Goal: Task Accomplishment & Management: Use online tool/utility

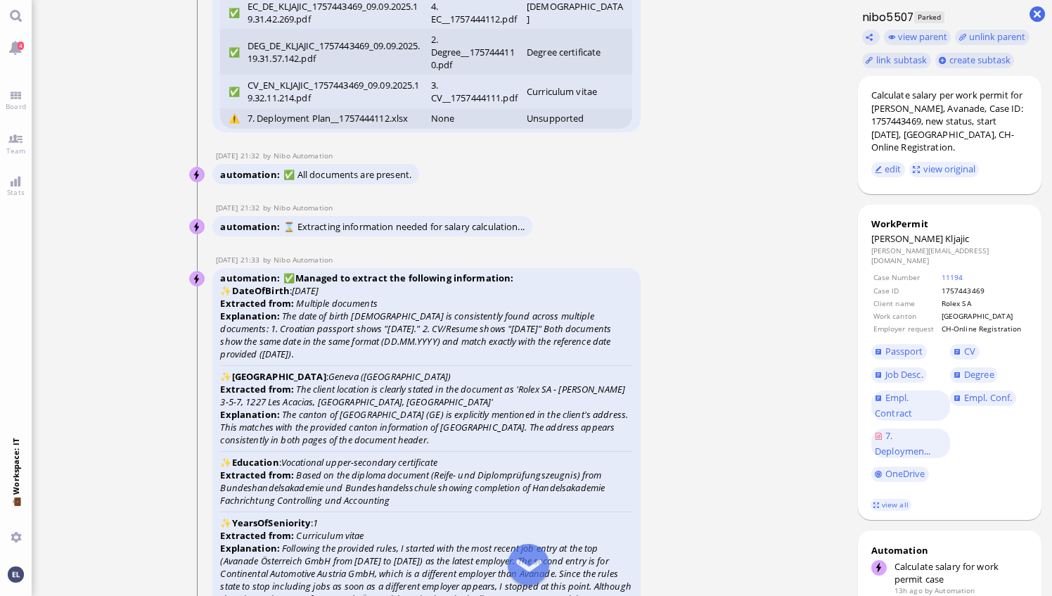
scroll to position [-3939, 0]
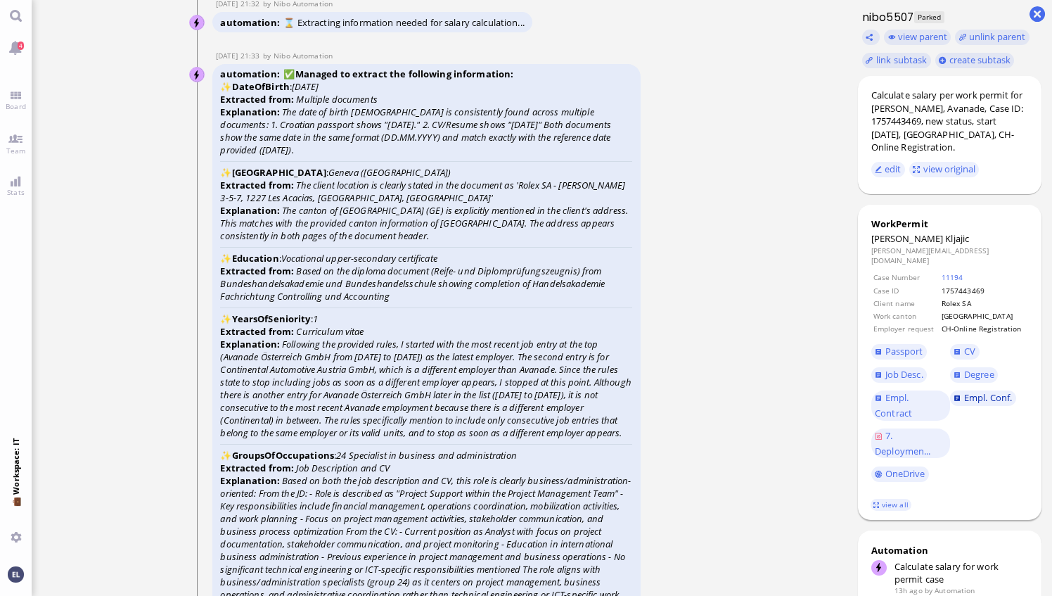
click at [990, 391] on span "Empl. Conf." at bounding box center [988, 397] width 48 height 13
click at [983, 392] on span "Empl. Conf." at bounding box center [988, 397] width 48 height 13
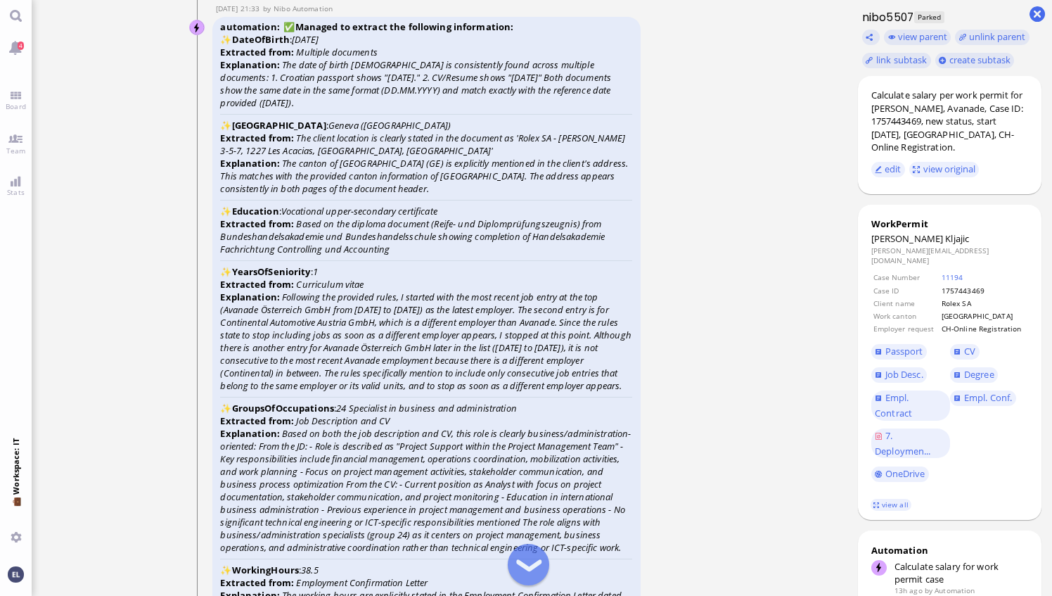
scroll to position [-3869, 0]
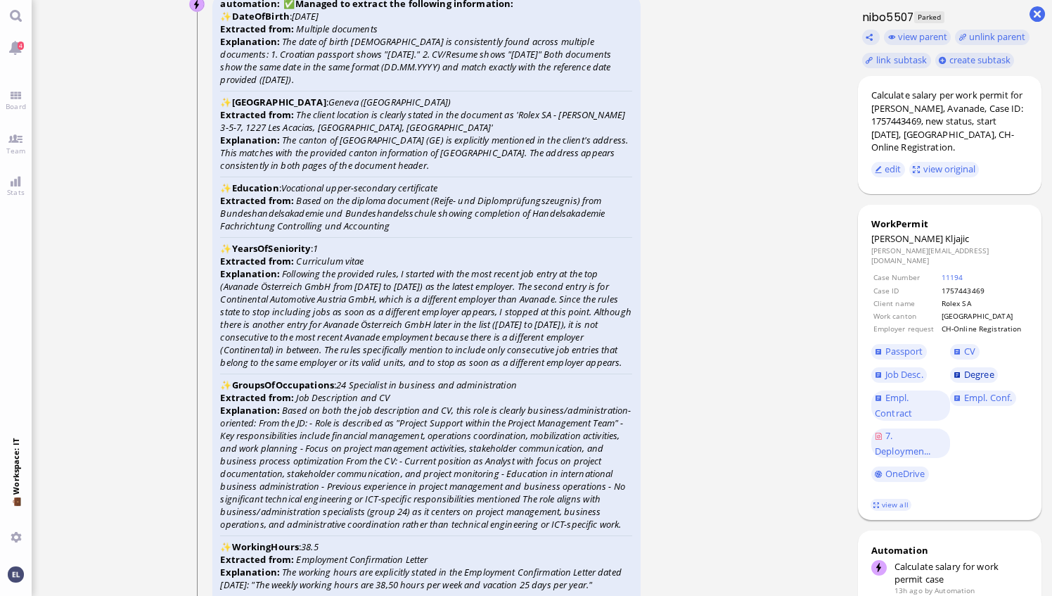
click at [988, 368] on span "Degree" at bounding box center [979, 374] width 30 height 13
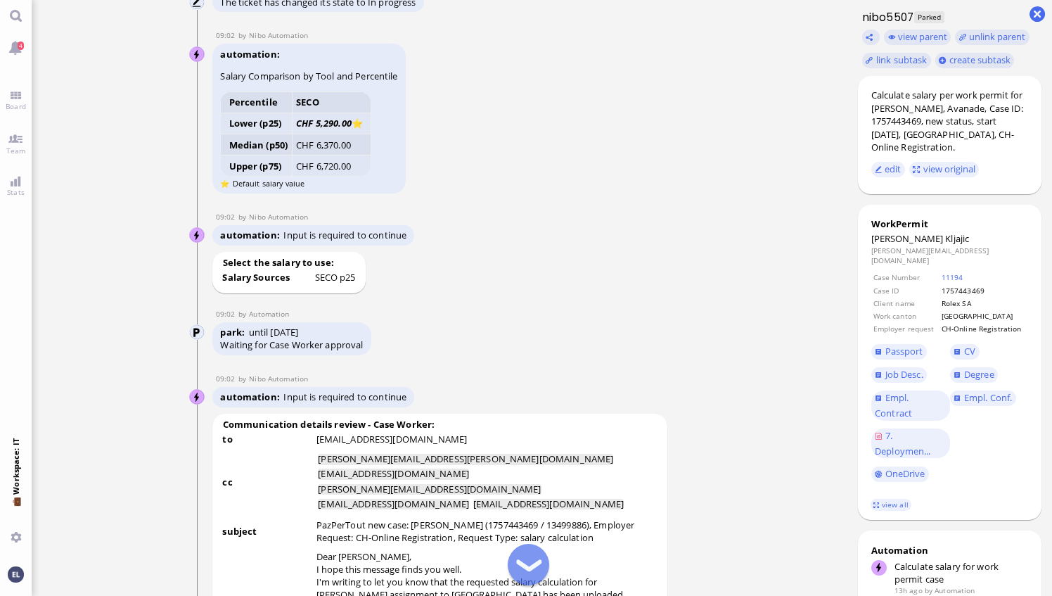
scroll to position [-1688, 0]
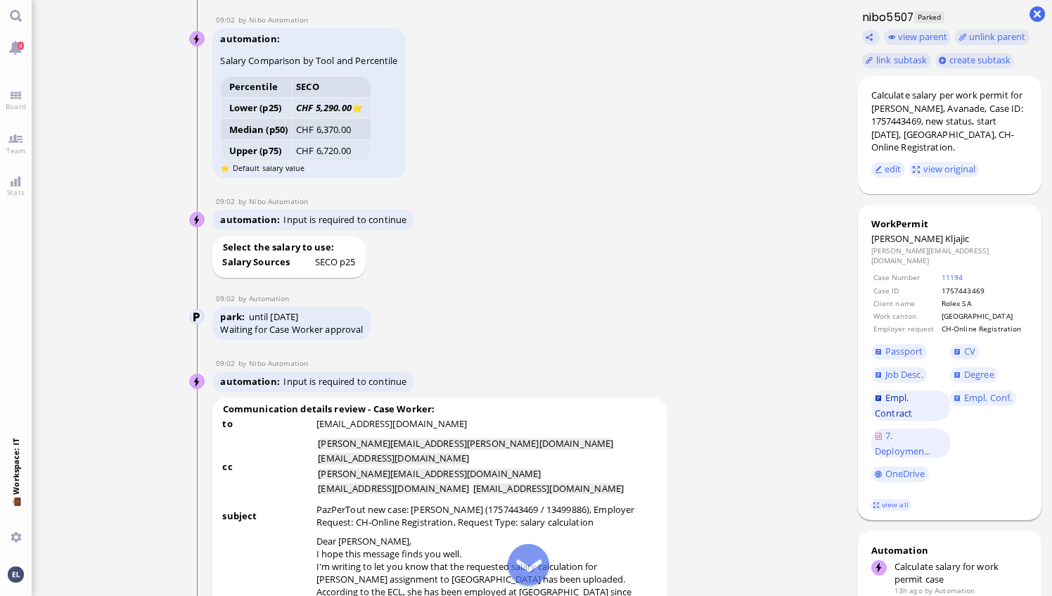
click at [912, 393] on link "Empl. Contract" at bounding box center [911, 405] width 79 height 30
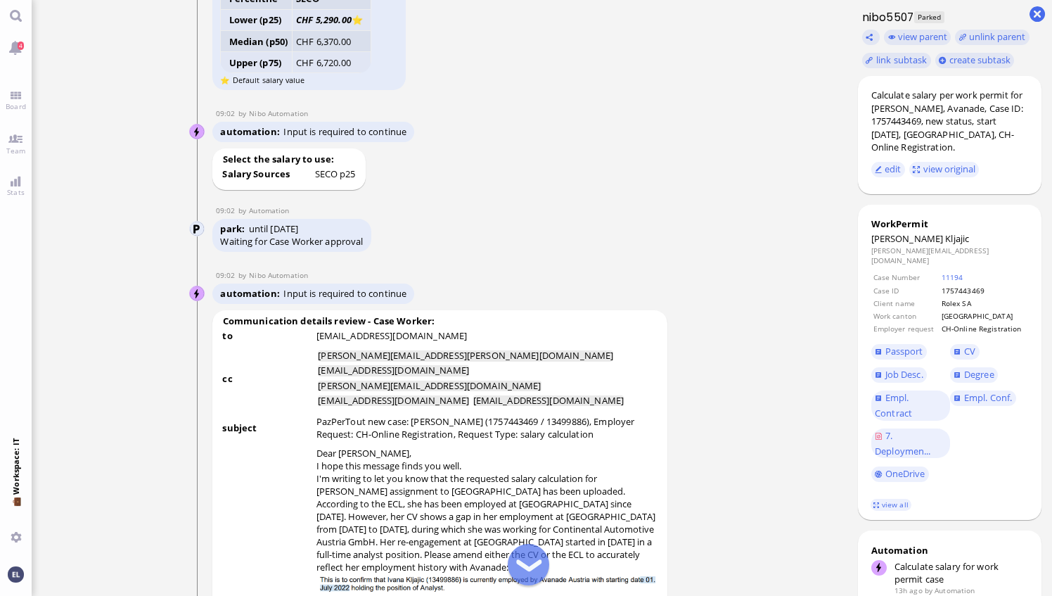
scroll to position [-1548, 0]
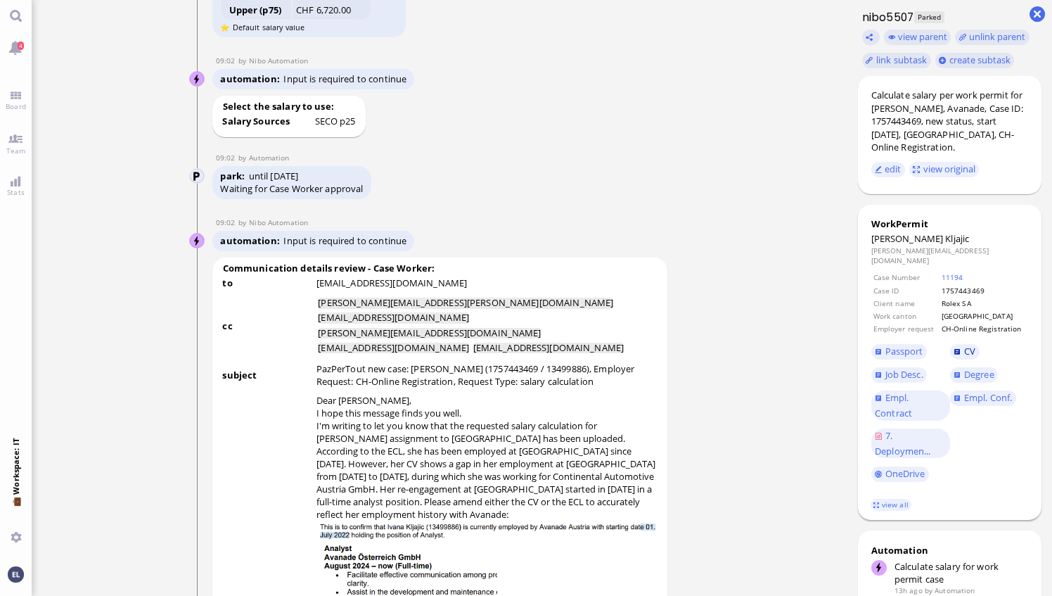
click at [967, 345] on span "CV" at bounding box center [969, 351] width 11 height 13
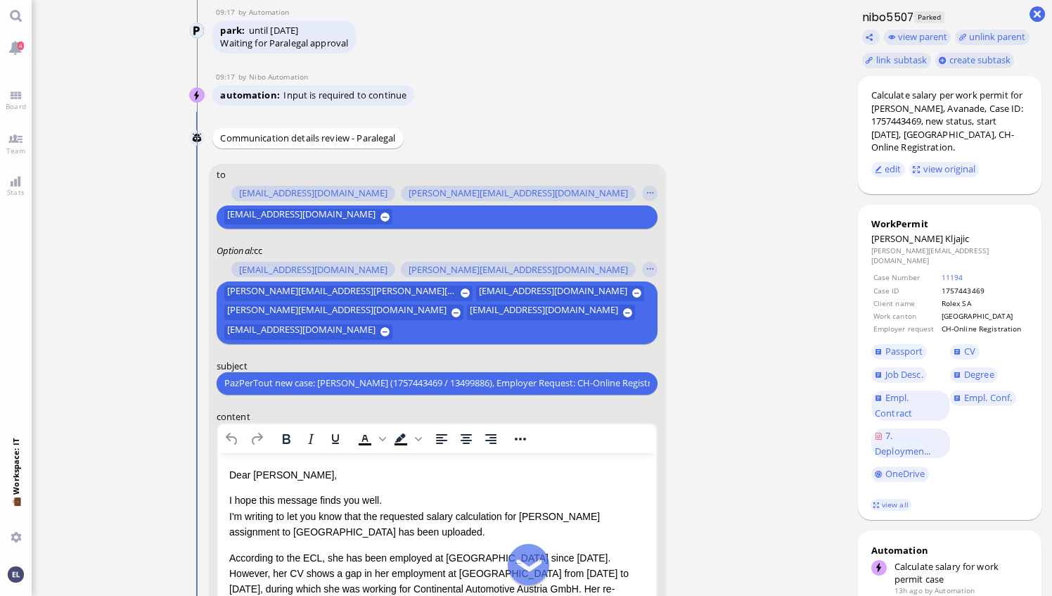
scroll to position [-352, 0]
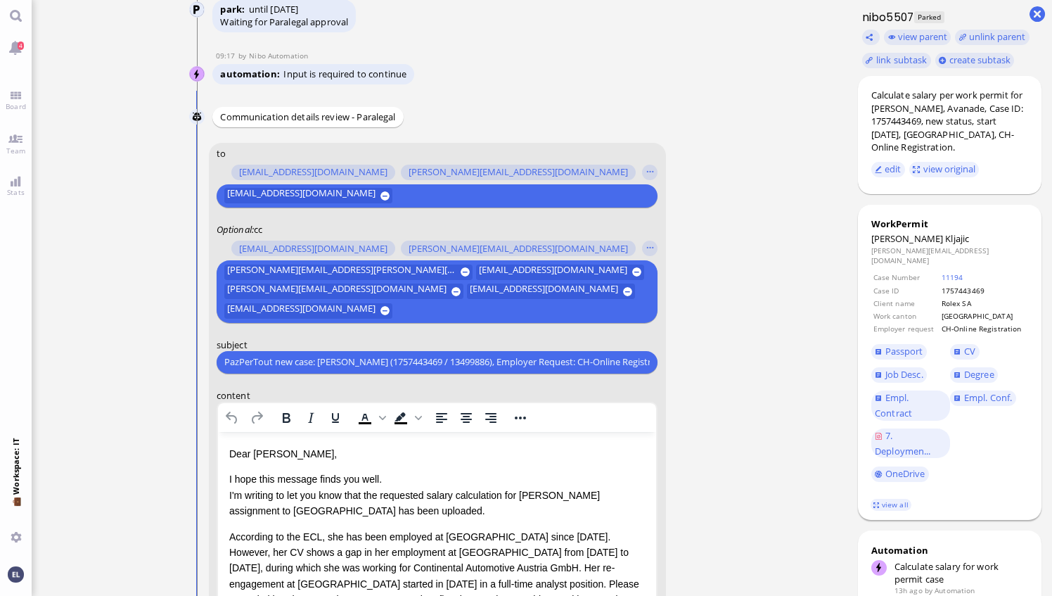
click at [945, 238] on span "Kljajic" at bounding box center [957, 238] width 24 height 13
copy span "Kljajic"
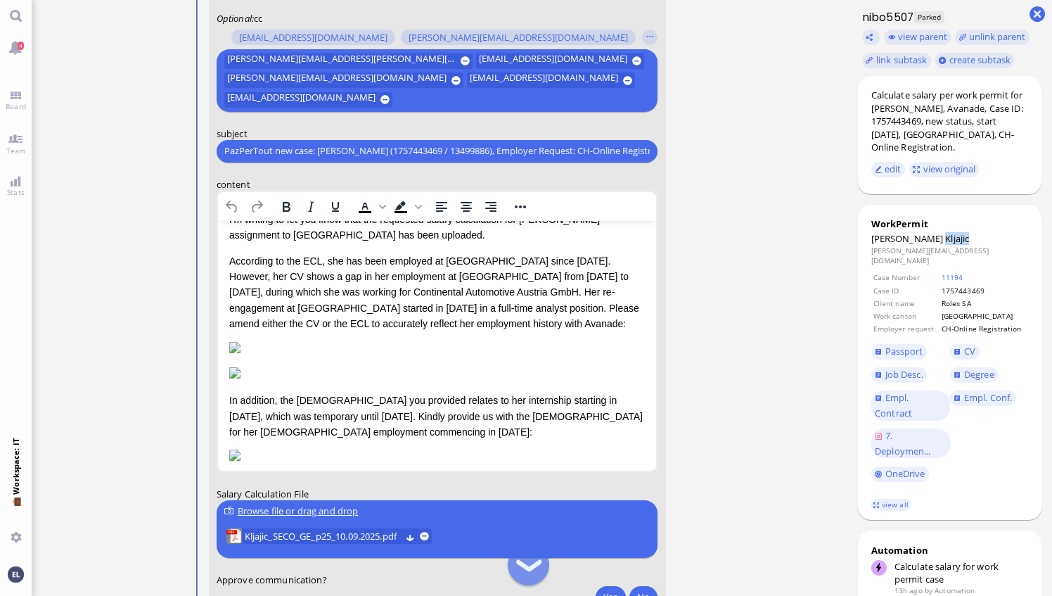
scroll to position [0, 0]
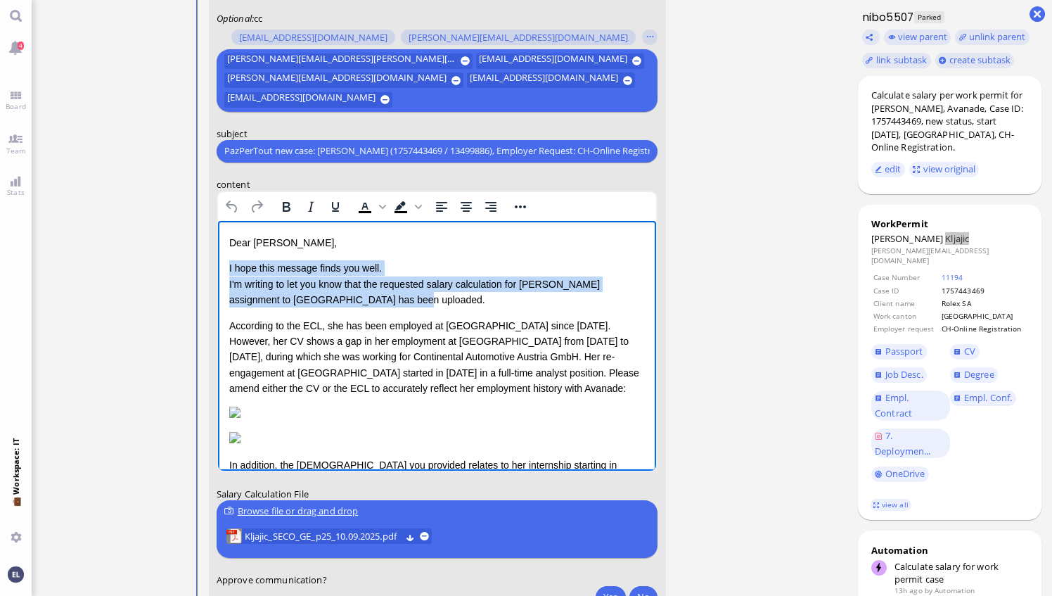
drag, startPoint x: 324, startPoint y: 286, endPoint x: 217, endPoint y: 273, distance: 107.8
click at [217, 273] on html "Dear Emiliano, I hope this message finds you well. I'm writing to let you know …" at bounding box center [436, 416] width 439 height 392
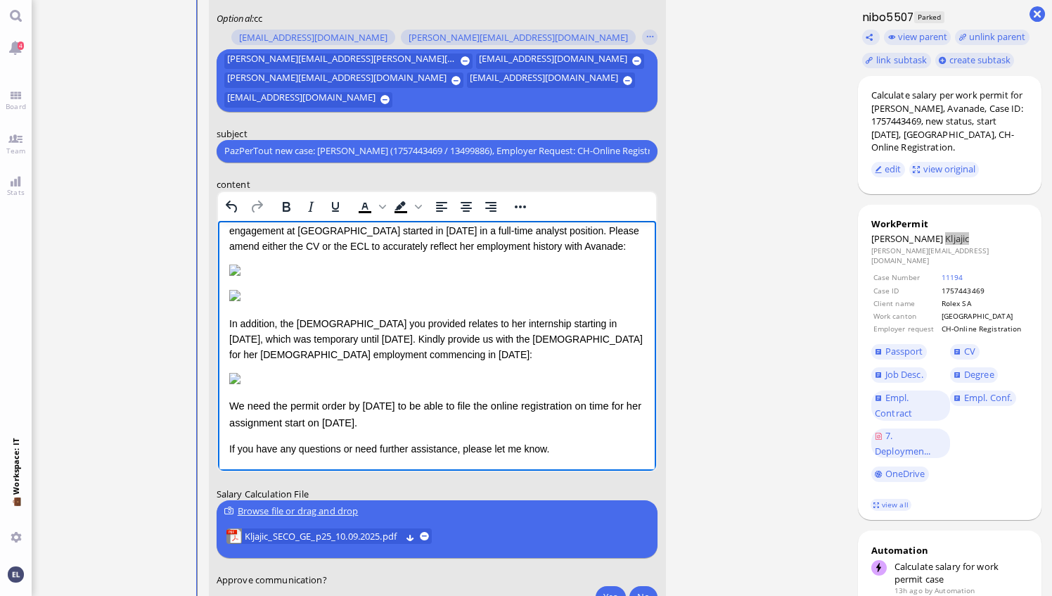
scroll to position [563, 0]
click at [395, 315] on p "In addition, the employment contract you provided relates to her internship sta…" at bounding box center [437, 338] width 416 height 47
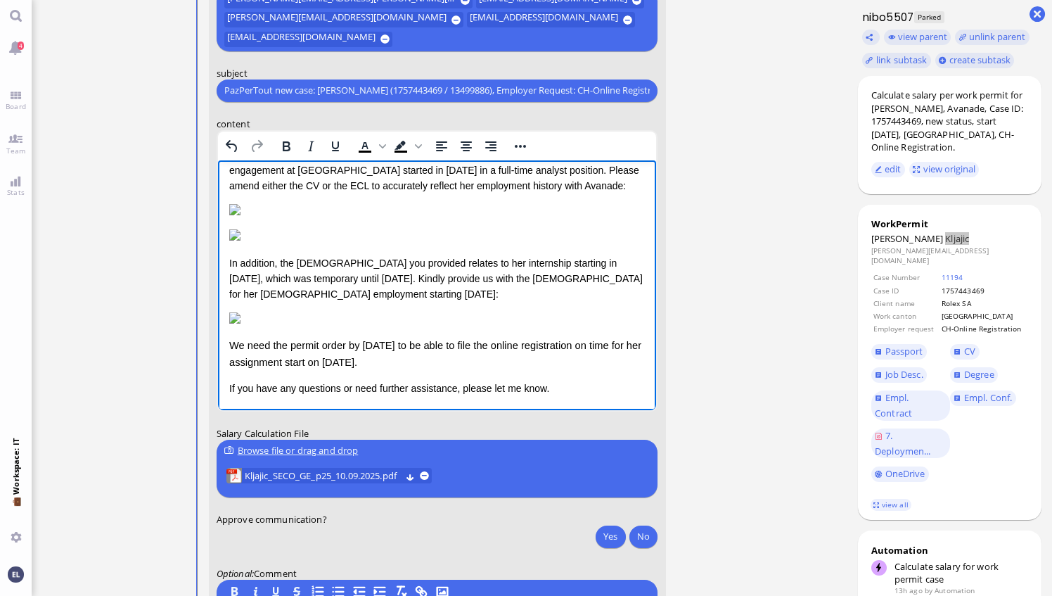
scroll to position [-70, 0]
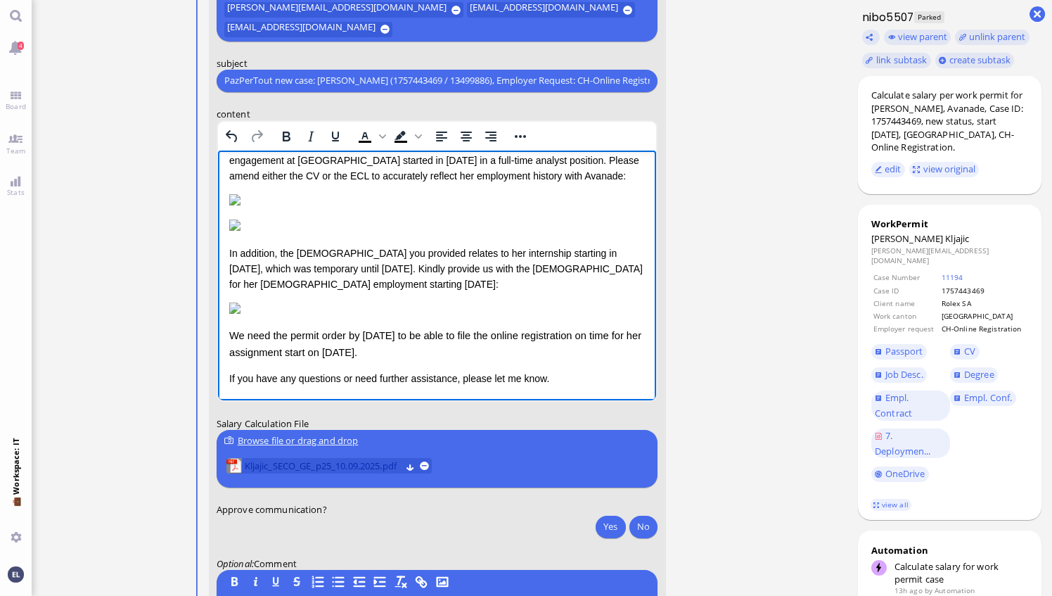
click at [343, 463] on span "Kljajic_SECO_GE_p25_10.09.2025.pdf" at bounding box center [323, 465] width 156 height 15
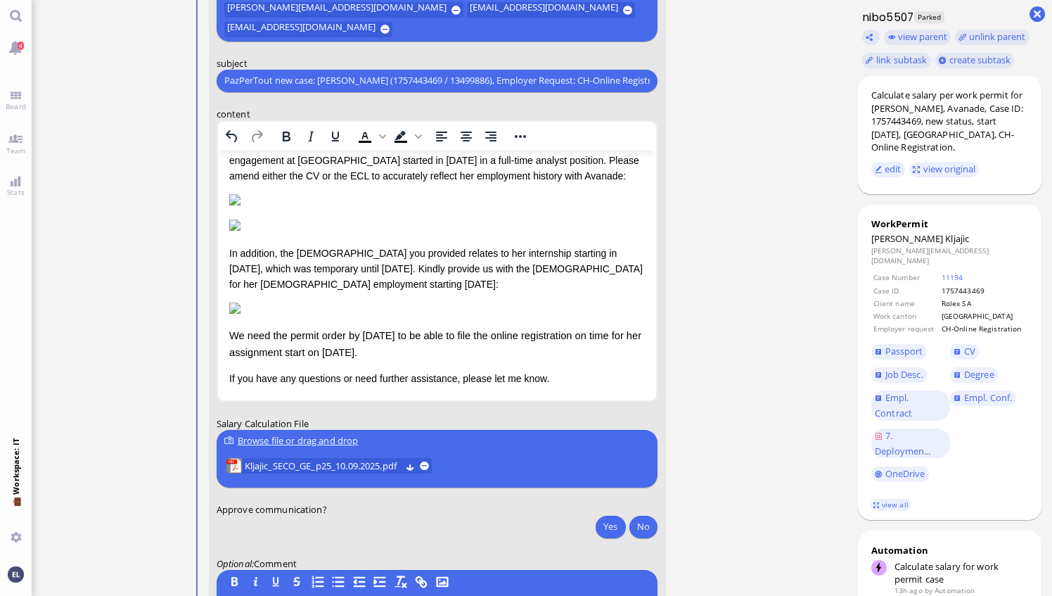
scroll to position [0, 0]
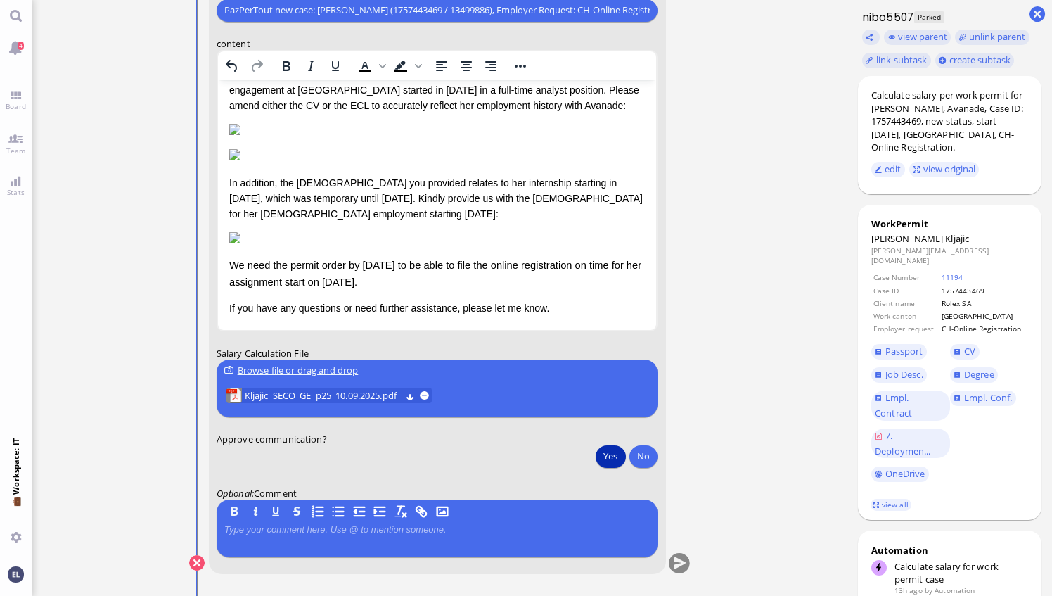
click at [613, 454] on button "Yes" at bounding box center [611, 456] width 30 height 23
click at [680, 563] on button "submit" at bounding box center [679, 563] width 21 height 21
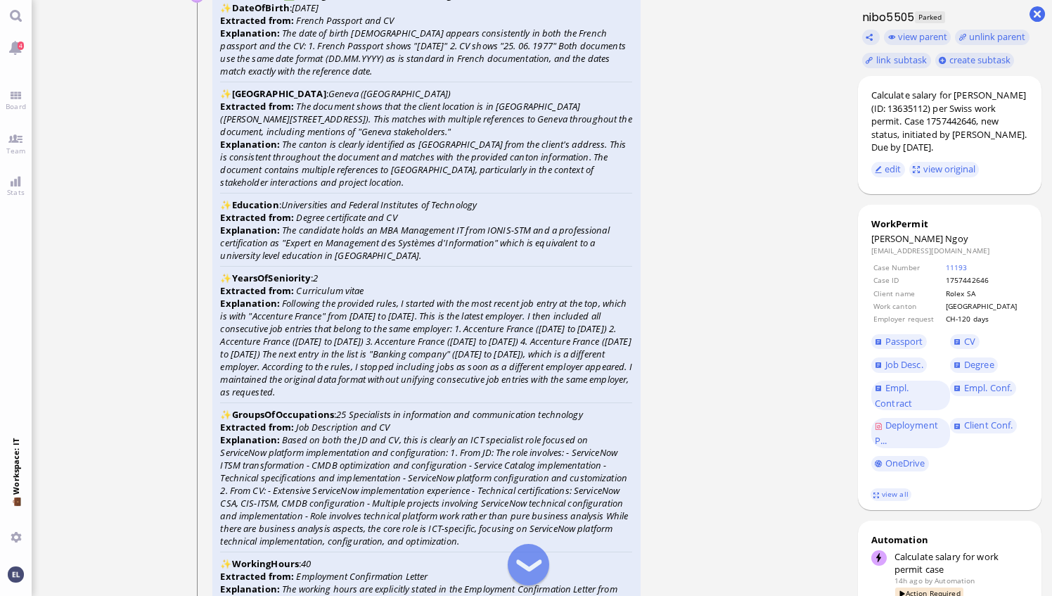
scroll to position [-3588, 0]
click at [981, 391] on span "Empl. Conf." at bounding box center [988, 387] width 48 height 13
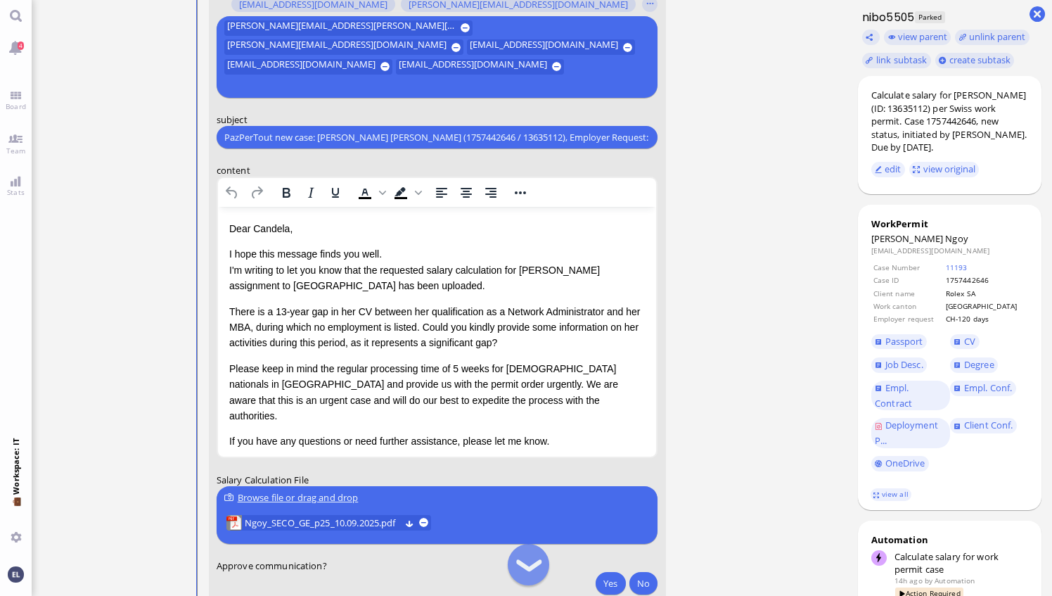
scroll to position [-70, 0]
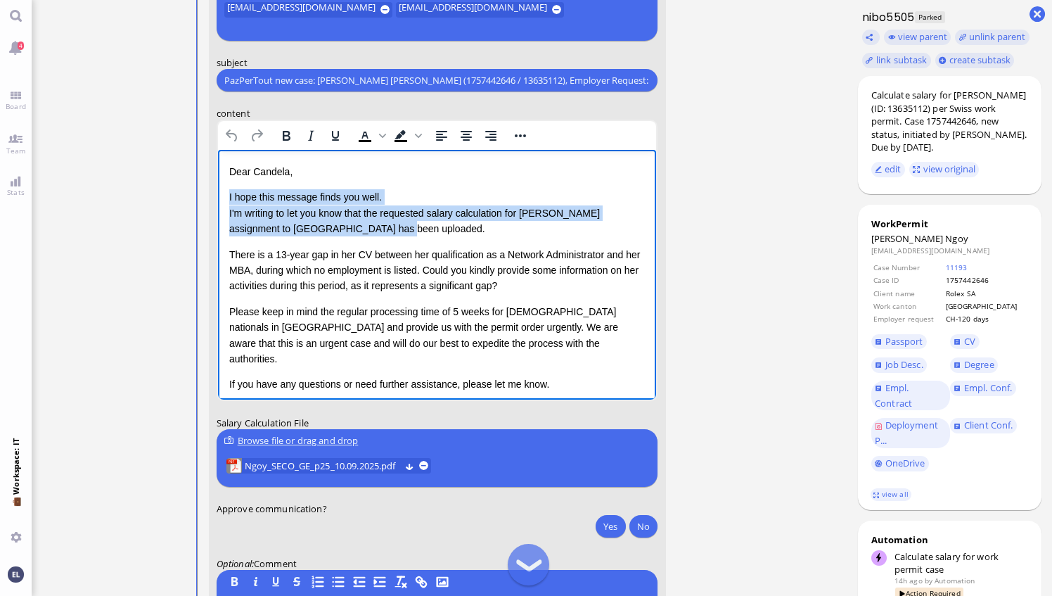
drag, startPoint x: 339, startPoint y: 227, endPoint x: 228, endPoint y: 197, distance: 115.0
click at [229, 197] on p "I hope this message finds you well. I'm writing to let you know that the reques…" at bounding box center [437, 212] width 416 height 47
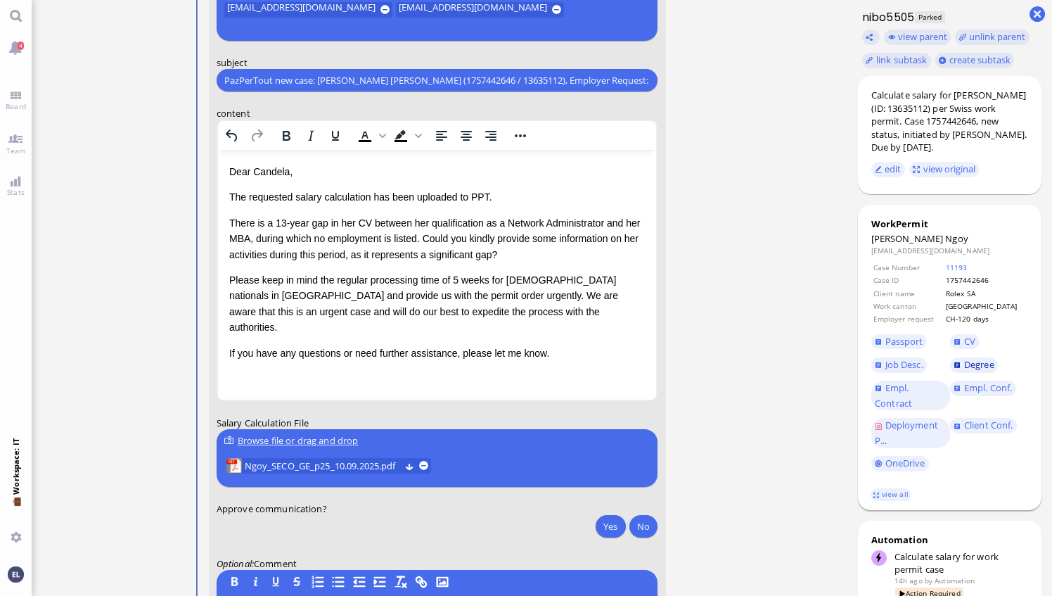
click at [991, 365] on span "Degree" at bounding box center [979, 364] width 30 height 13
click at [969, 345] on span "CV" at bounding box center [969, 341] width 11 height 13
click at [279, 220] on p "There is a 13-year gap in her CV between her qualification as a Network Adminis…" at bounding box center [437, 238] width 416 height 47
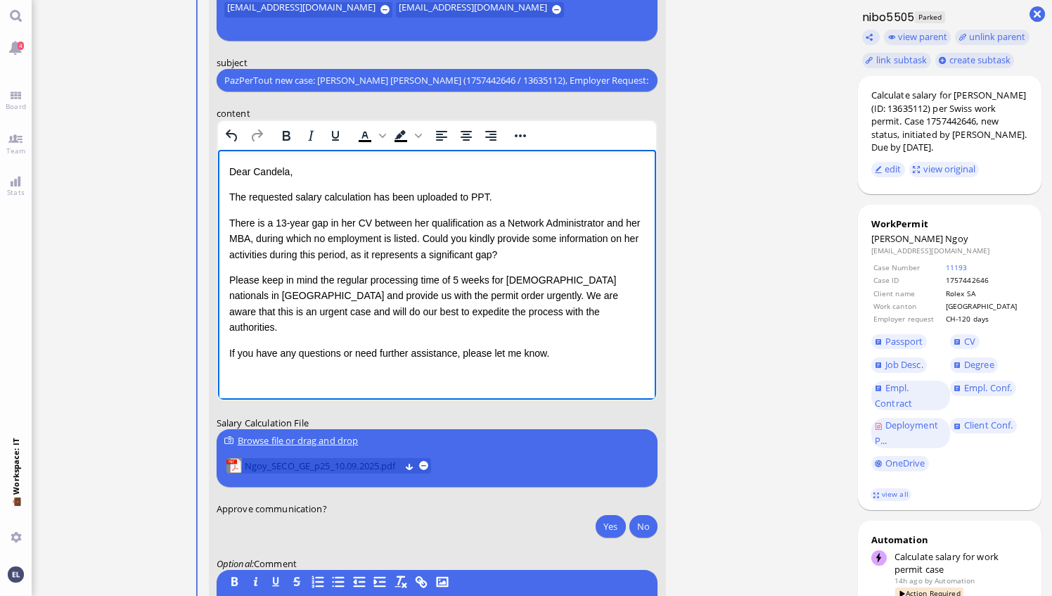
click at [353, 462] on span "Ngoy_SECO_GE_p25_10.09.2025.pdf" at bounding box center [322, 465] width 155 height 15
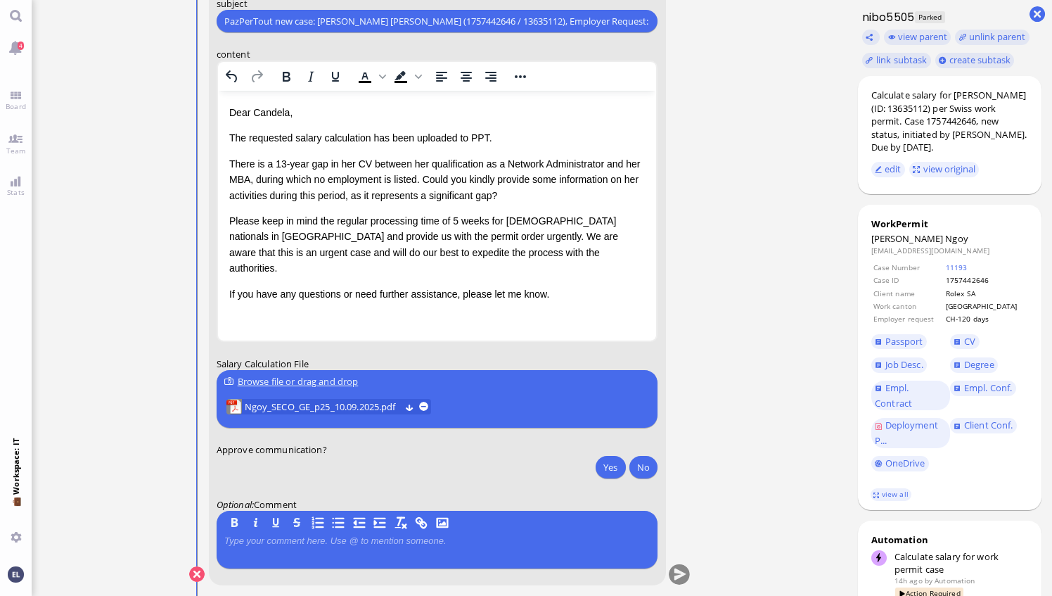
scroll to position [0, 0]
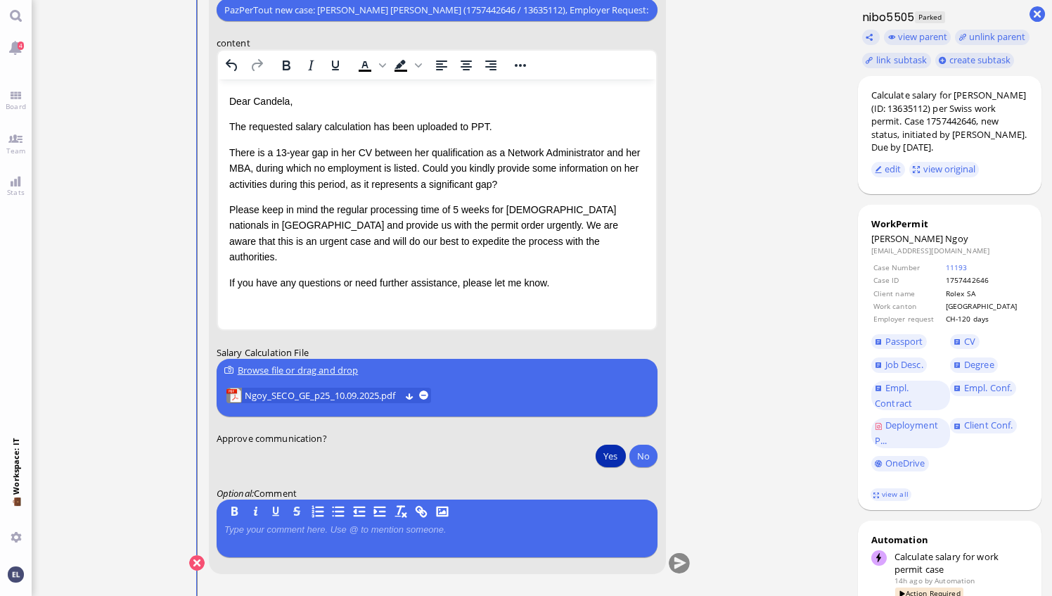
click at [610, 457] on button "Yes" at bounding box center [611, 456] width 30 height 23
click at [680, 560] on button "submit" at bounding box center [679, 563] width 21 height 21
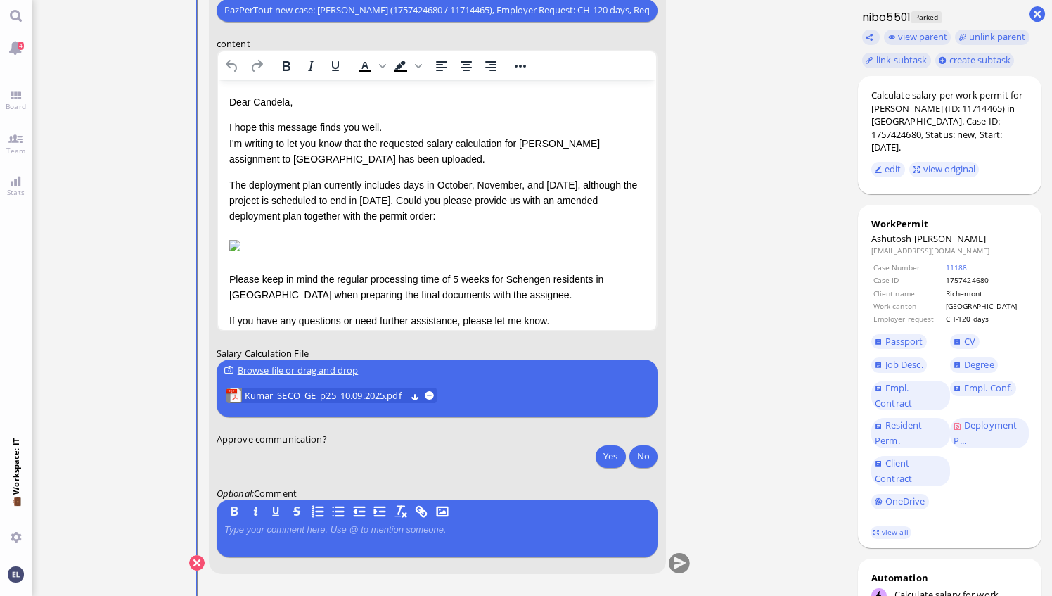
click at [734, 173] on ticket "09 Sep 15:38 by Automation Automation Calculate eligible salary for work permit…" at bounding box center [440, 298] width 817 height 596
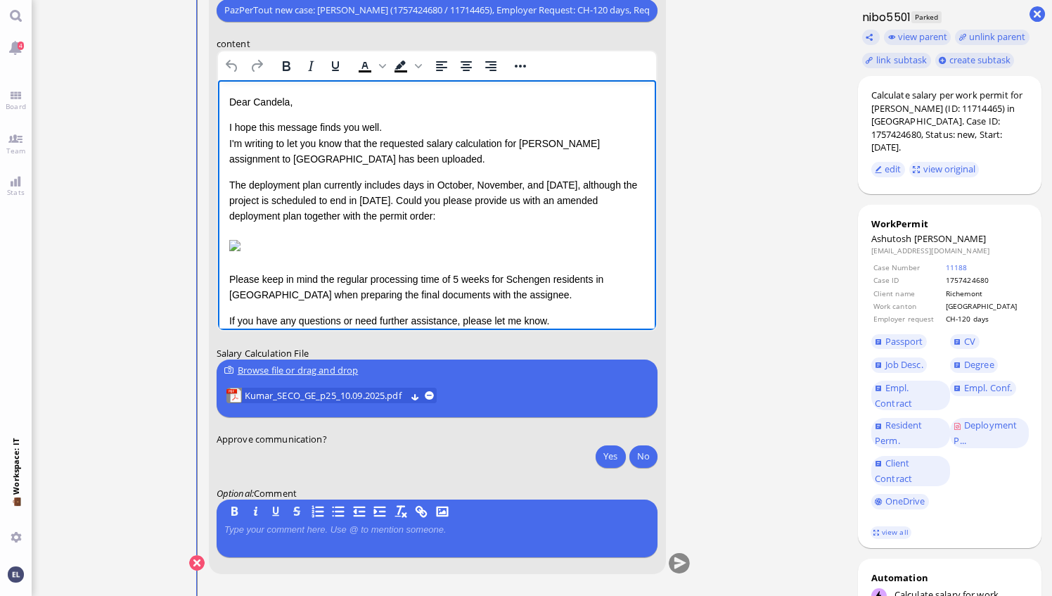
drag, startPoint x: 651, startPoint y: 116, endPoint x: 872, endPoint y: 151, distance: 223.7
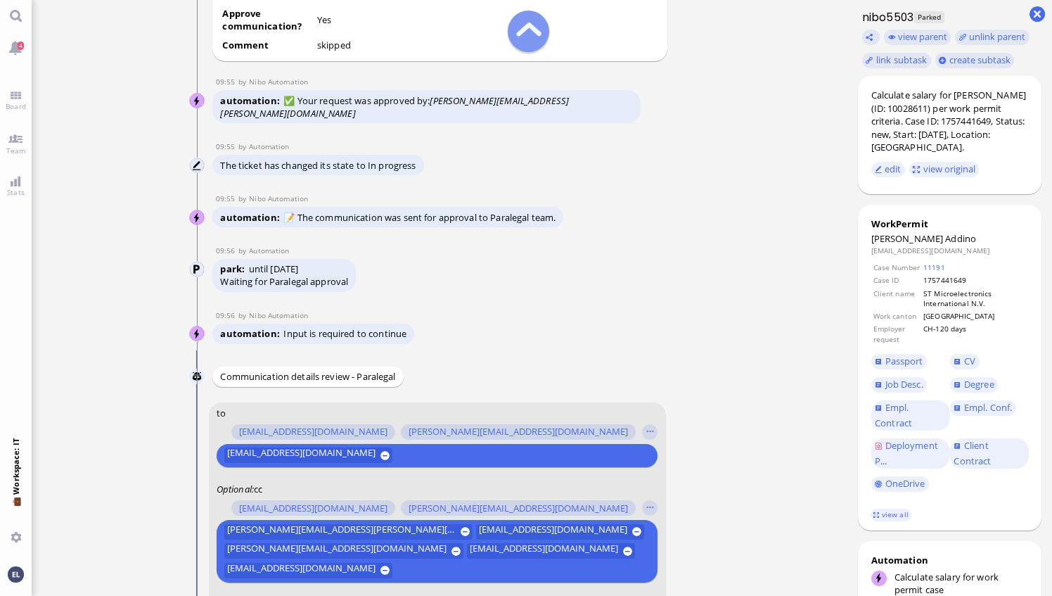
scroll to position [-633, 0]
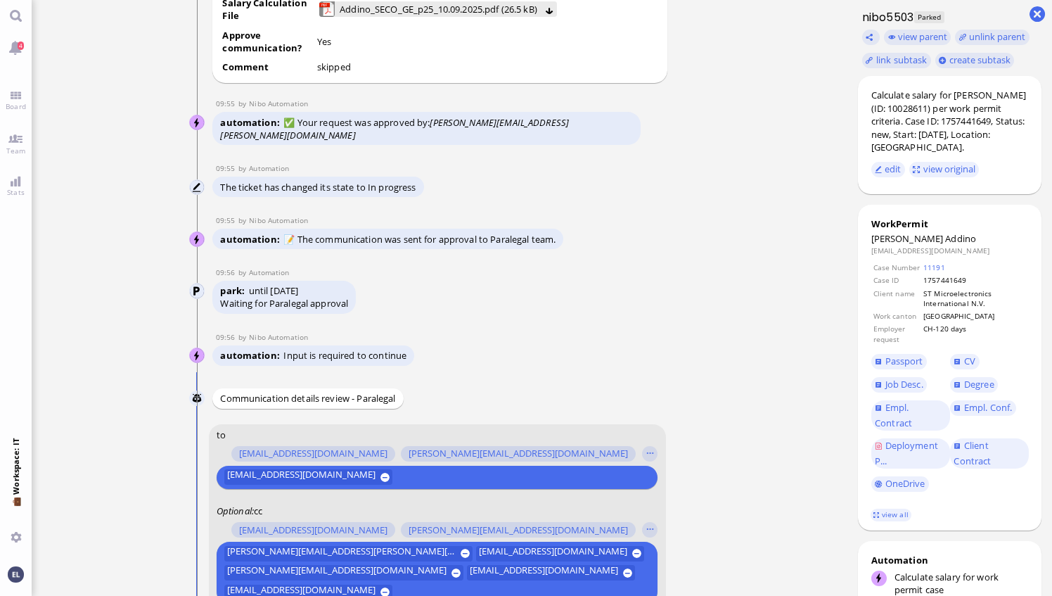
click at [742, 281] on ticket "09 Sep 20:28 by Automation Automation Calculate eligible salary for work permit…" at bounding box center [440, 298] width 817 height 596
click at [1038, 12] on link at bounding box center [1037, 13] width 15 height 15
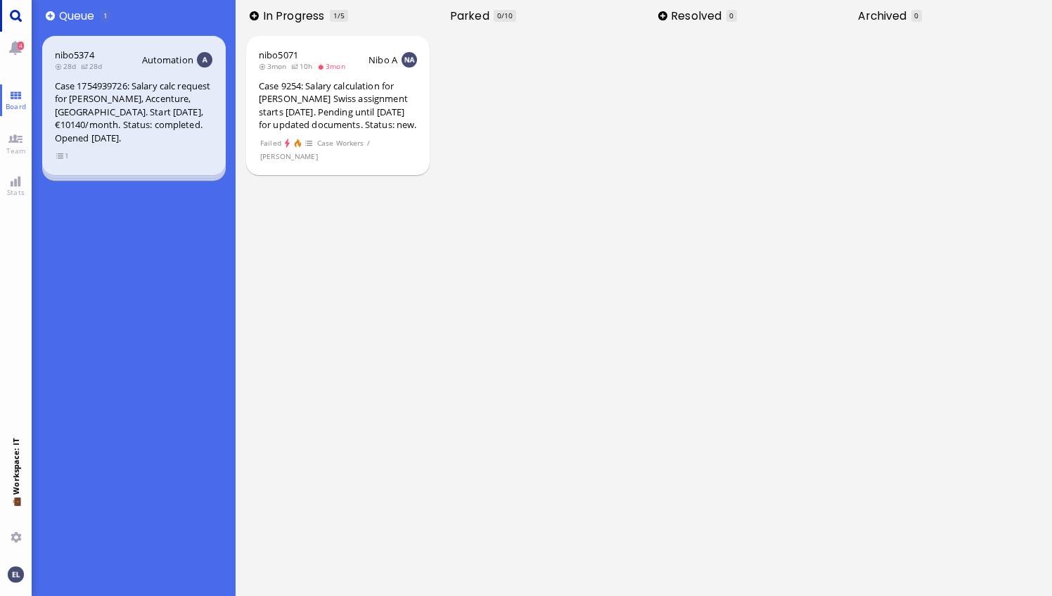
click at [15, 15] on link "Main menu" at bounding box center [16, 16] width 32 height 32
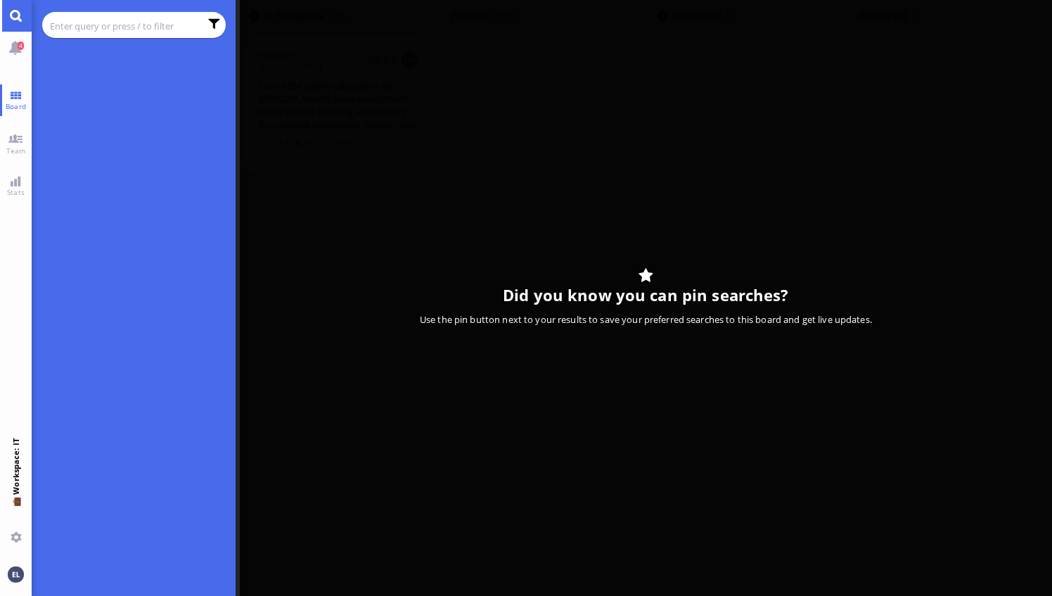
click at [80, 26] on input "text" at bounding box center [125, 25] width 150 height 15
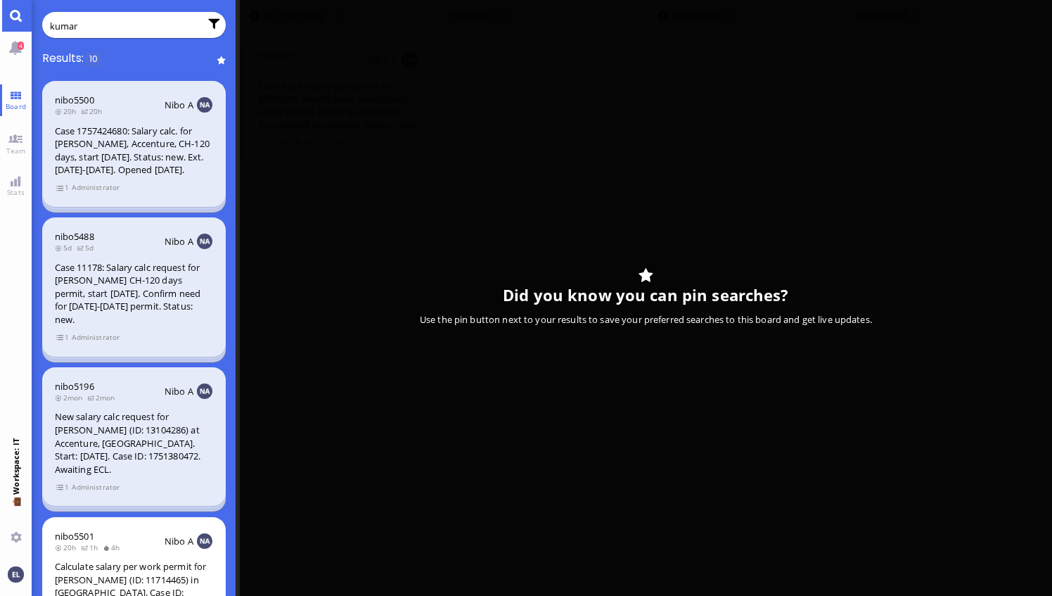
type input "kumar"
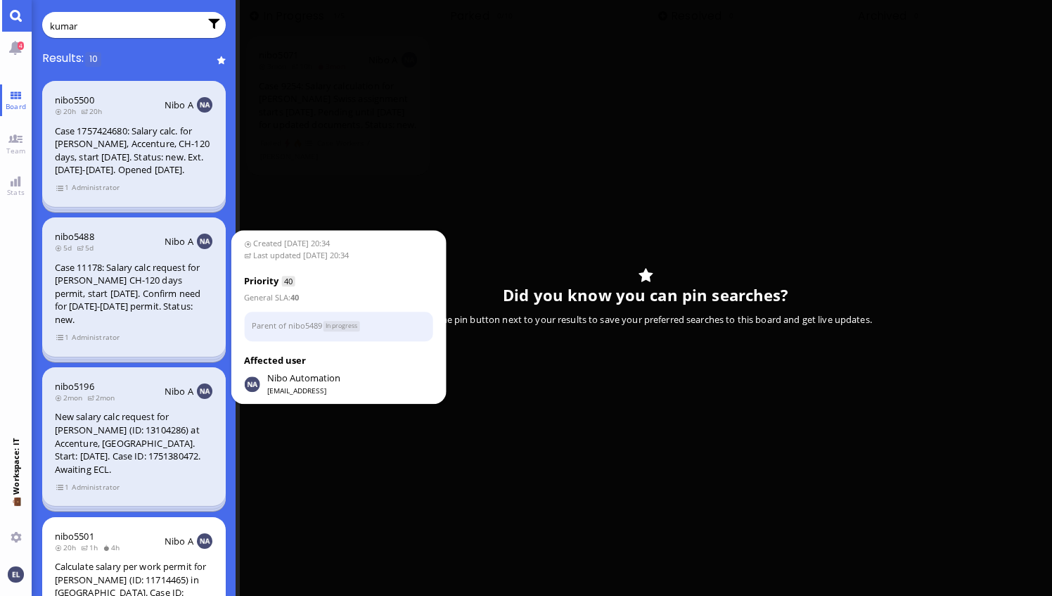
click at [145, 297] on div "Case 11178: Salary calc request for [PERSON_NAME] CH-120 days permit, start [DA…" at bounding box center [134, 293] width 158 height 65
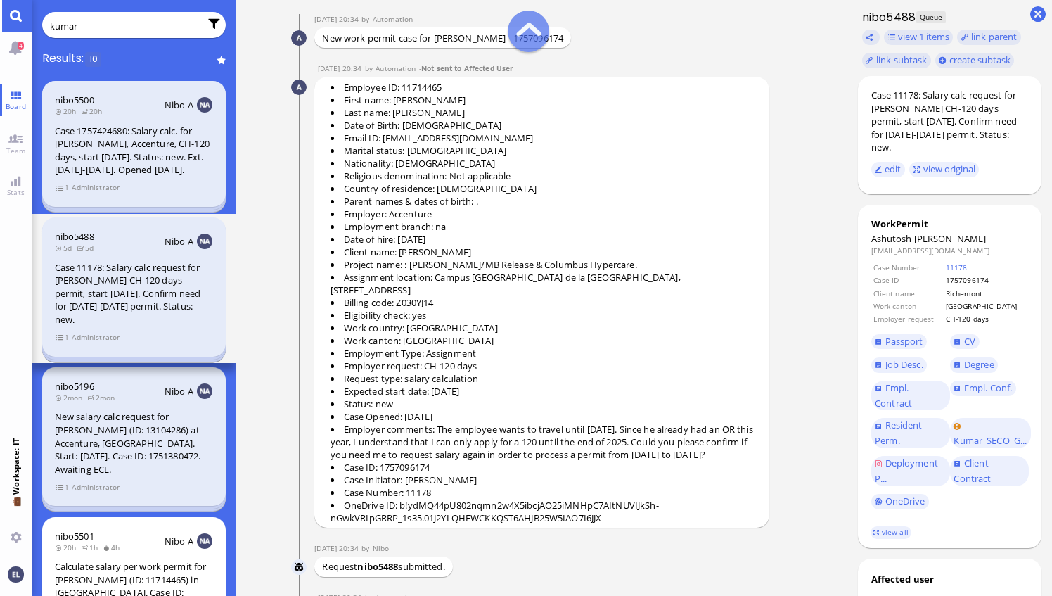
scroll to position [-184, 0]
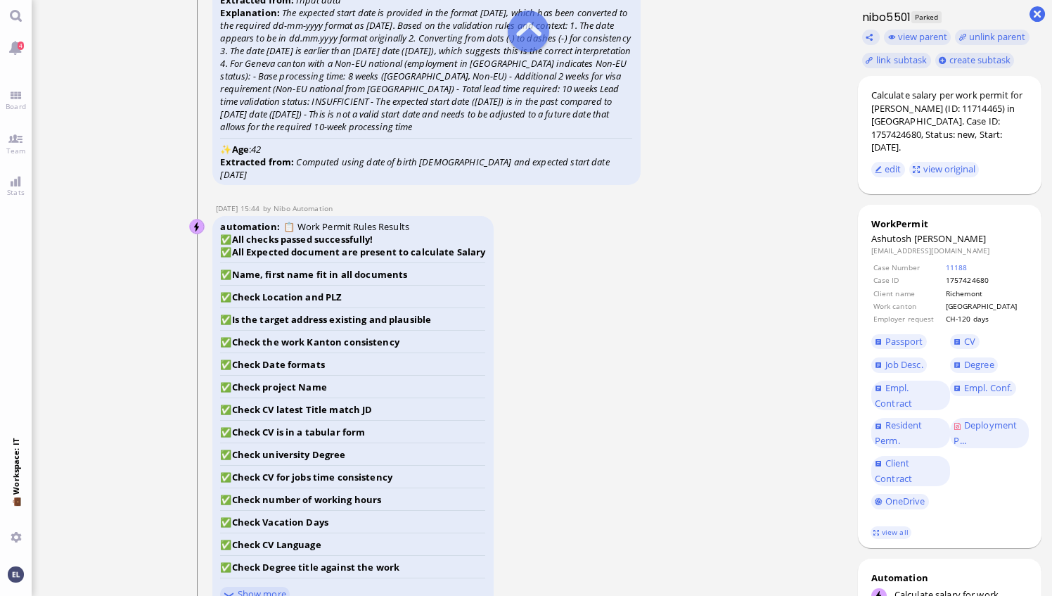
scroll to position [-3165, 0]
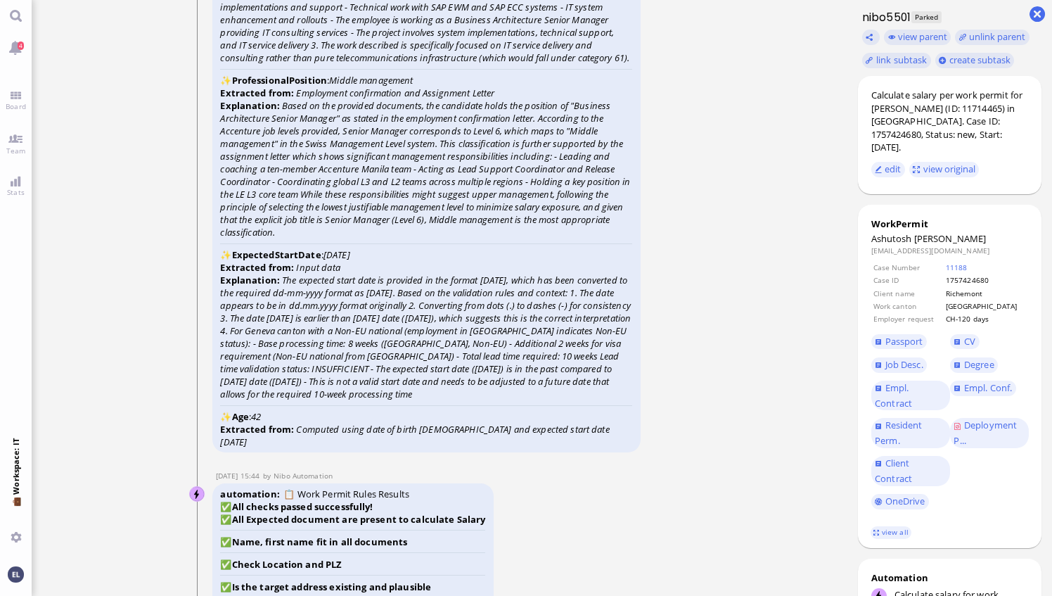
click at [760, 255] on ticket "[DATE] 15:38 by Automation Automation Calculate eligible salary for work permit…" at bounding box center [440, 298] width 817 height 596
click at [18, 98] on link "Board" at bounding box center [16, 100] width 32 height 32
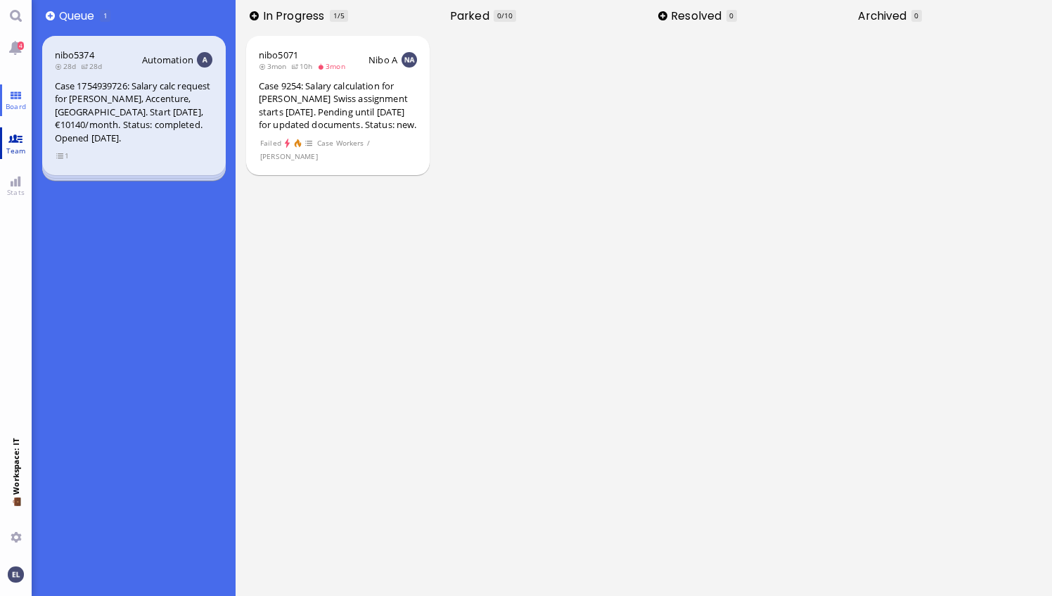
click at [15, 141] on link "Team" at bounding box center [16, 143] width 32 height 32
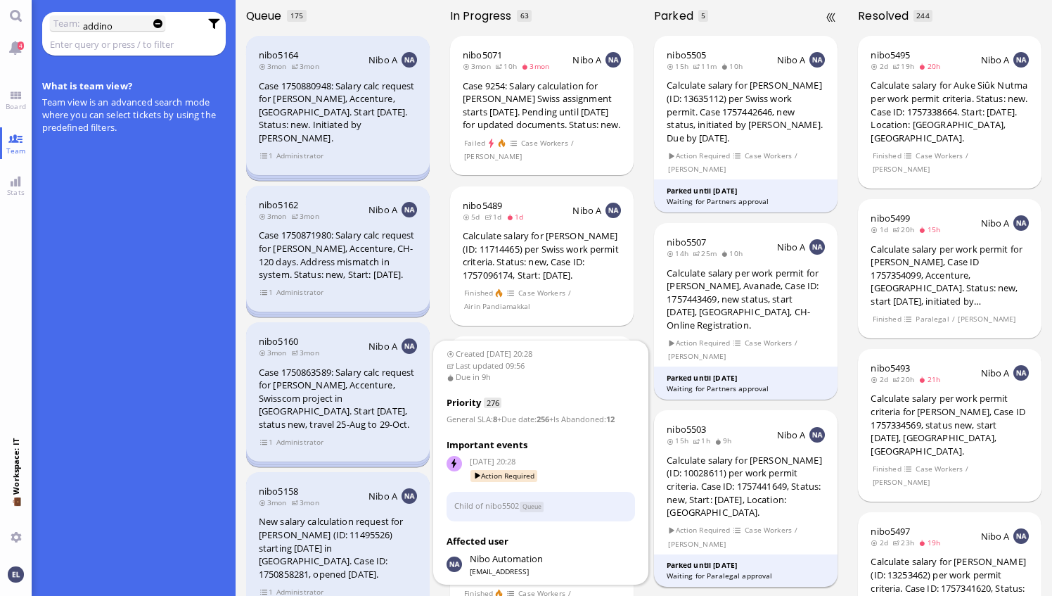
type input "addino"
click at [749, 473] on div "Calculate salary for [PERSON_NAME] (ID: 10028611) per work permit criteria. Cas…" at bounding box center [746, 486] width 158 height 65
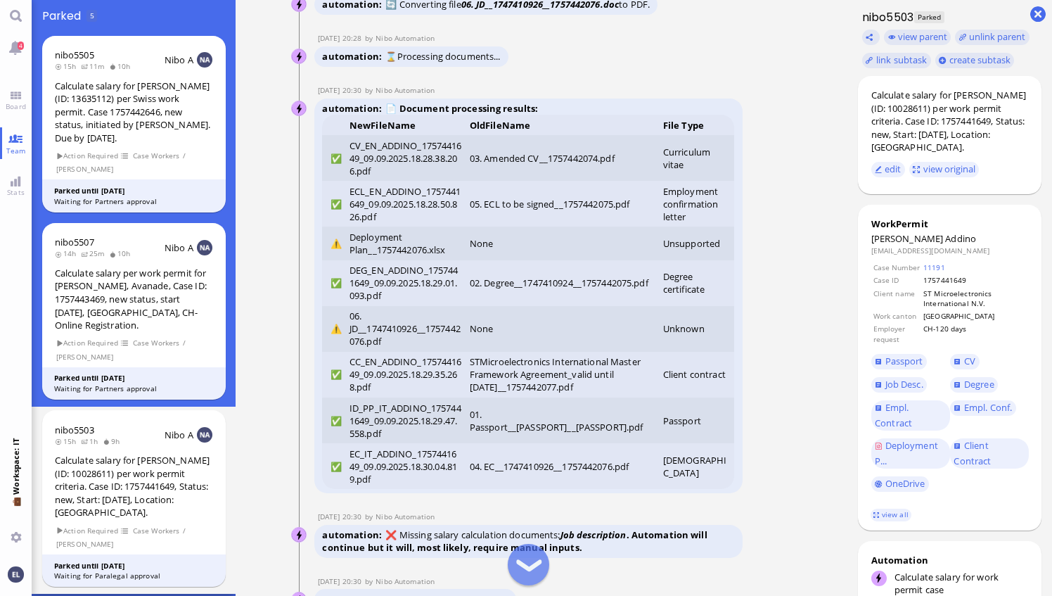
scroll to position [-4508, 0]
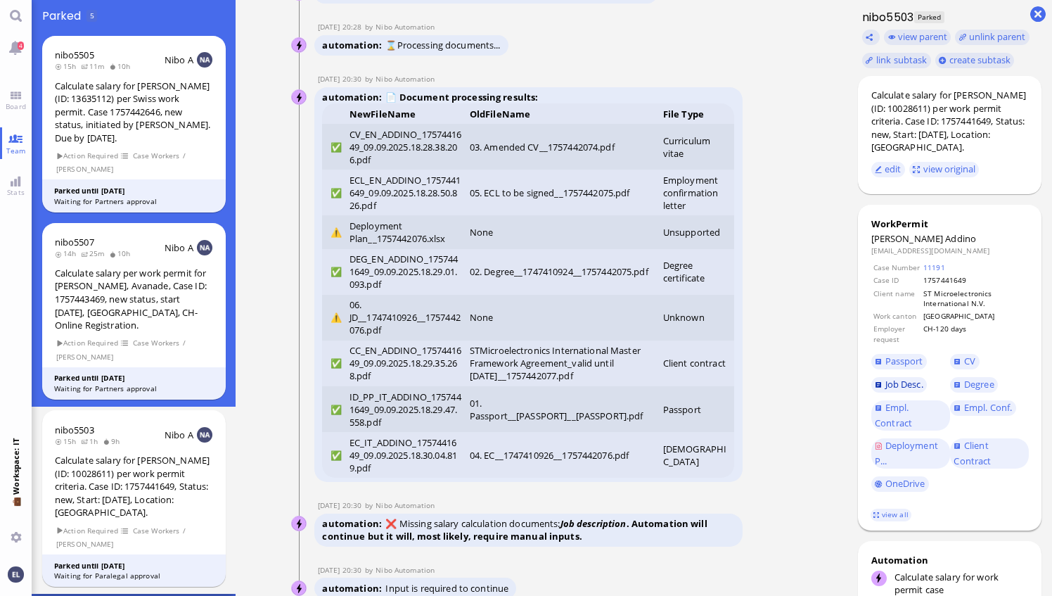
click at [902, 383] on span "Job Desc." at bounding box center [905, 384] width 38 height 13
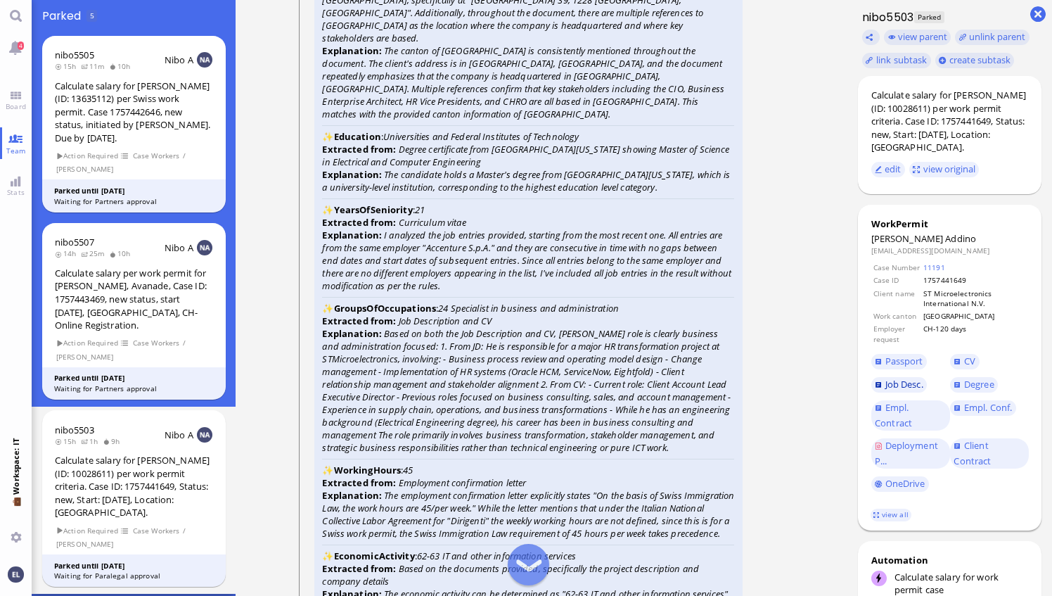
scroll to position [-3241, 0]
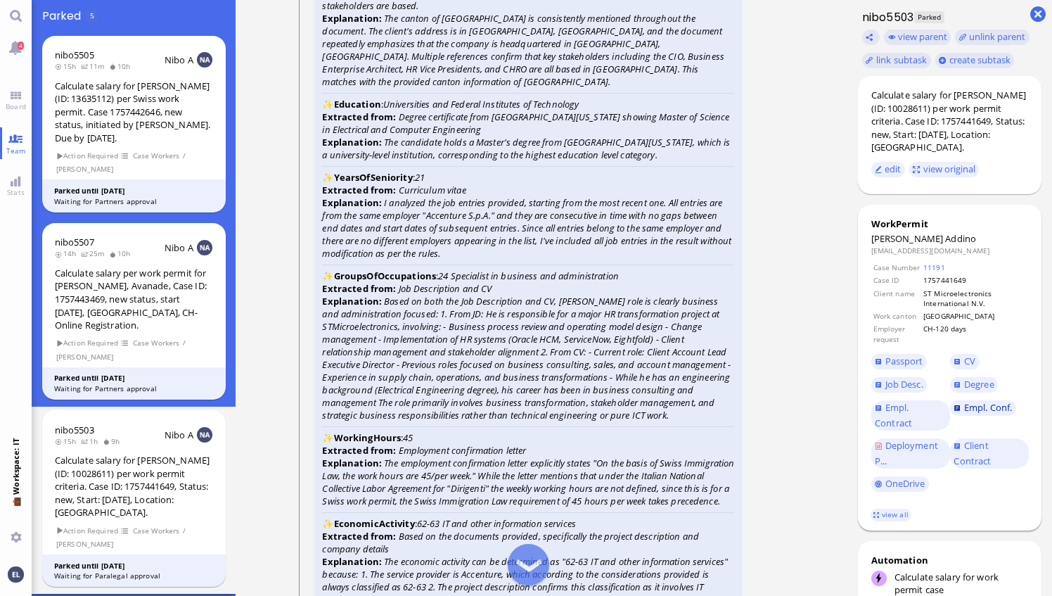
click at [984, 411] on span "Empl. Conf." at bounding box center [988, 407] width 48 height 13
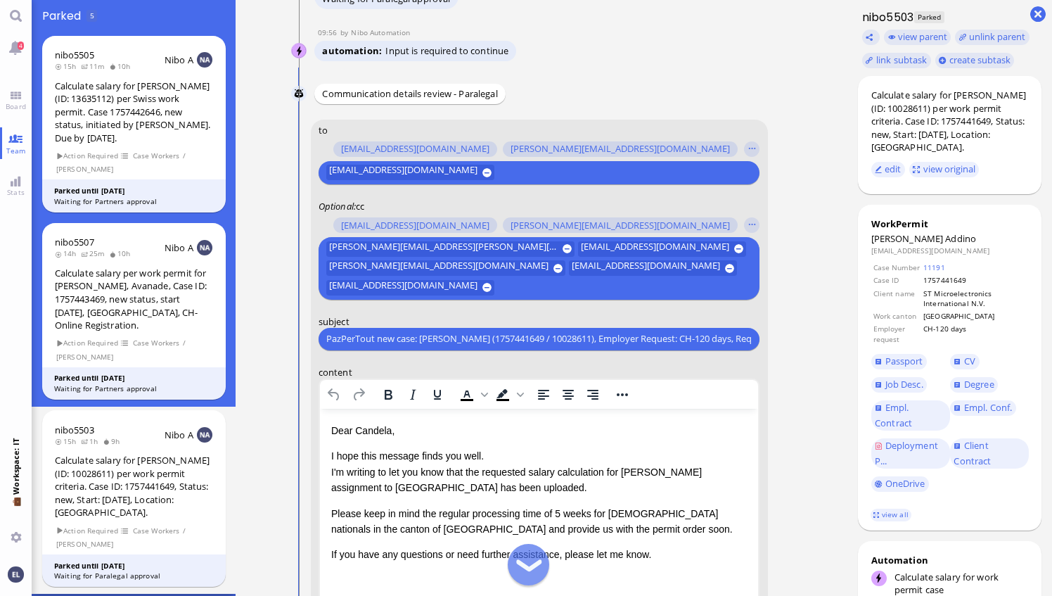
scroll to position [-287, 0]
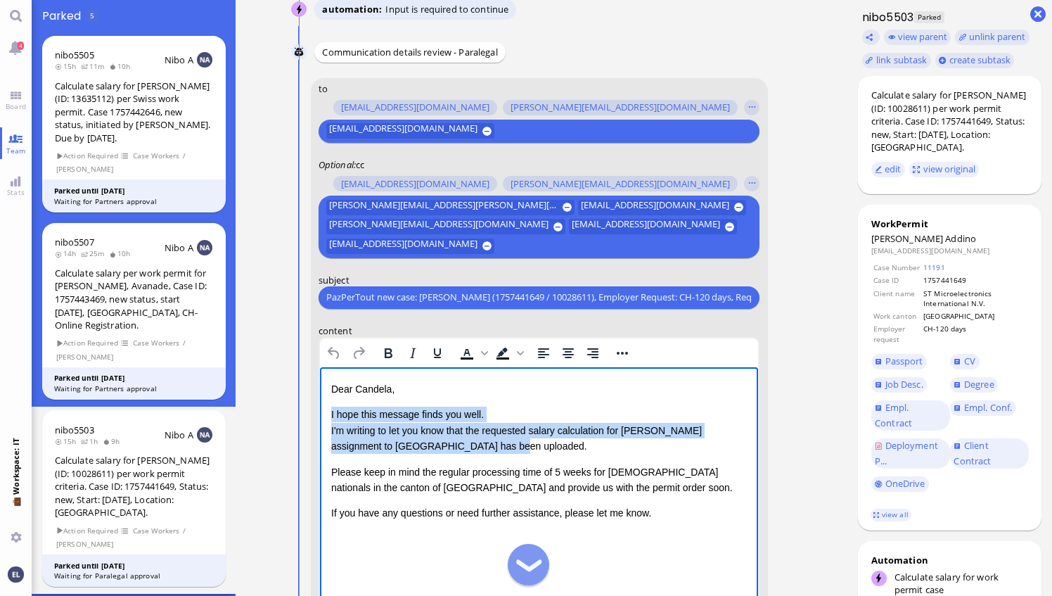
drag, startPoint x: 453, startPoint y: 450, endPoint x: 326, endPoint y: 419, distance: 130.3
click at [326, 419] on html "Dear [PERSON_NAME], I hope this message finds you well. I'm writing to let you …" at bounding box center [538, 450] width 439 height 168
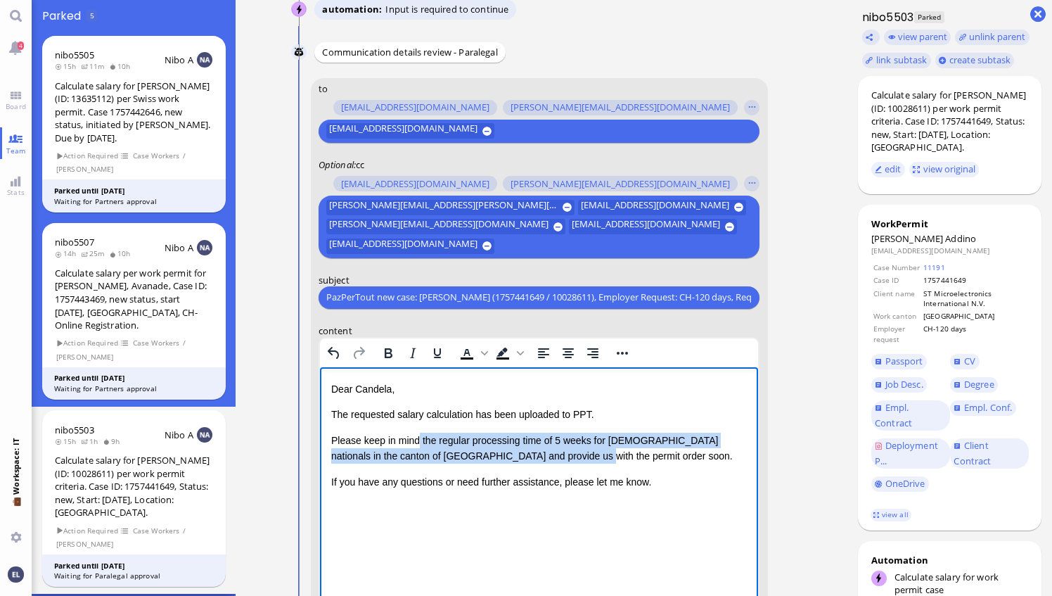
drag, startPoint x: 556, startPoint y: 454, endPoint x: 419, endPoint y: 441, distance: 137.8
click at [419, 441] on p "Please keep in mind the regular processing time of 5 weeks for [DEMOGRAPHIC_DAT…" at bounding box center [539, 448] width 416 height 32
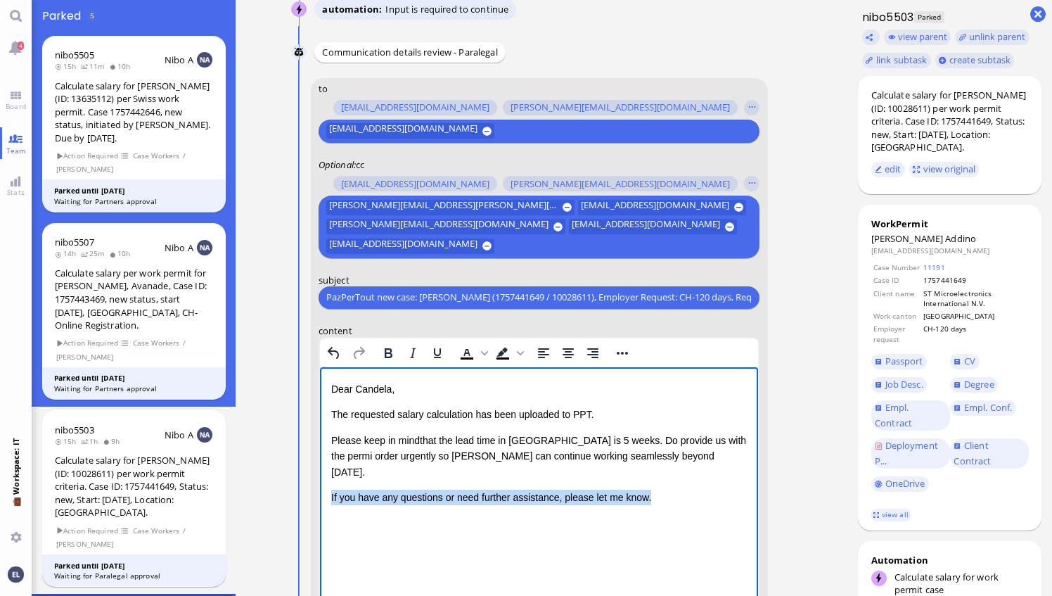
drag, startPoint x: 656, startPoint y: 484, endPoint x: 319, endPoint y: 491, distance: 337.7
click at [319, 491] on html "Dear [PERSON_NAME], The requested salary calculation has been uploaded to PPT. …" at bounding box center [538, 442] width 439 height 152
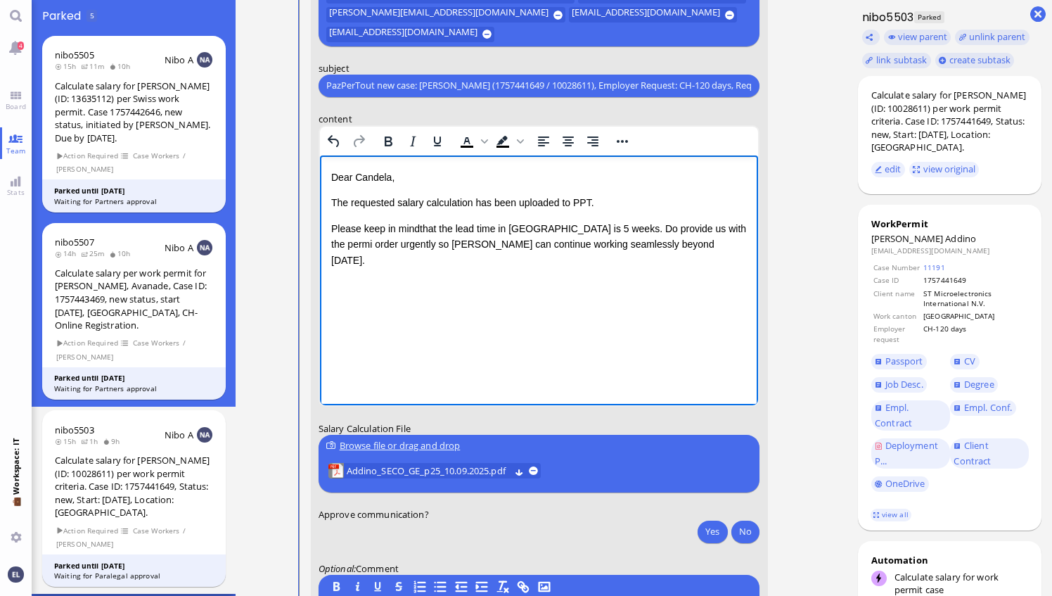
scroll to position [0, 0]
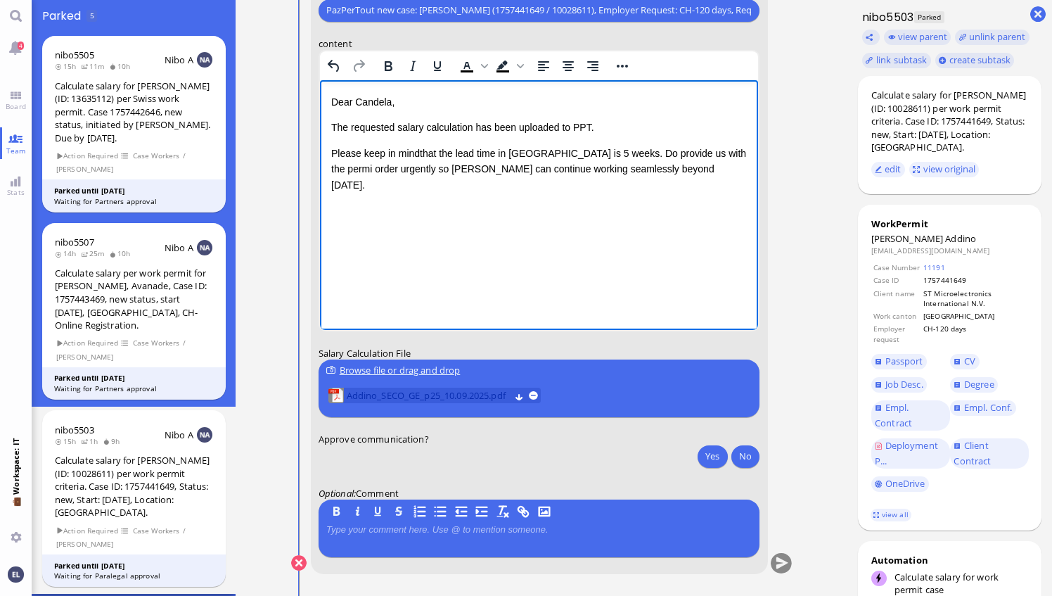
click at [442, 393] on span "Addino_SECO_GE_p25_10.09.2025.pdf" at bounding box center [428, 395] width 163 height 15
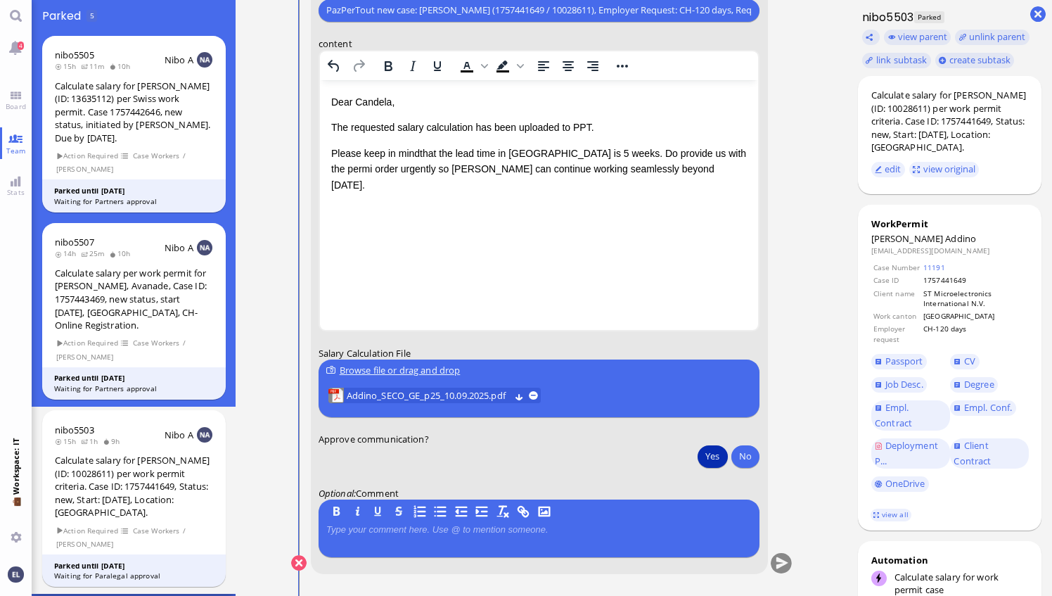
click at [716, 454] on button "Yes" at bounding box center [713, 456] width 30 height 23
click at [781, 561] on button "submit" at bounding box center [781, 563] width 21 height 21
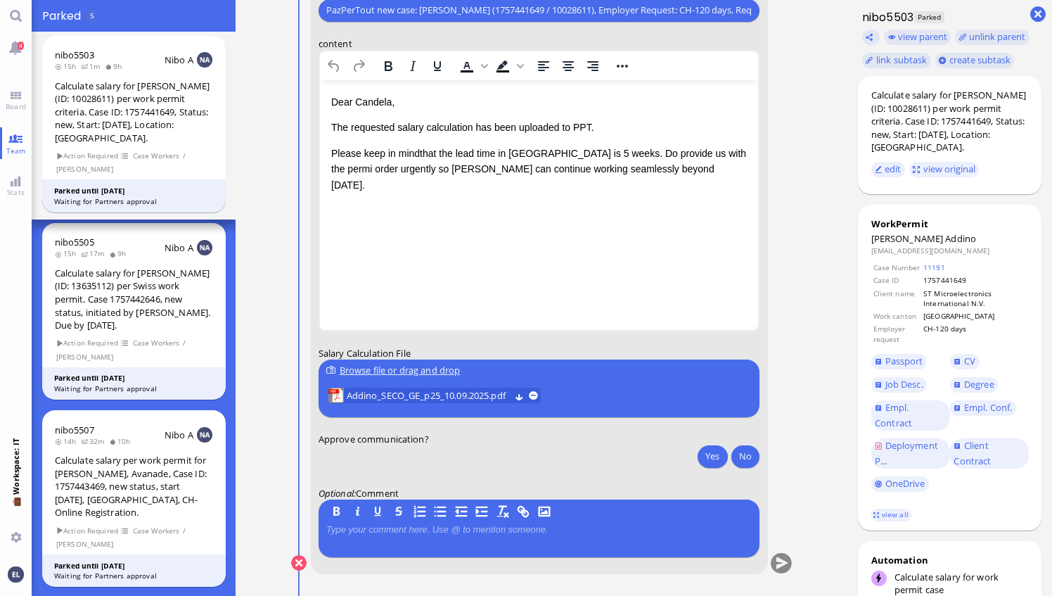
click at [792, 235] on conversation-line "You to amit.thakur@bluelakelegal.com anand.pazhenkottil@bluelakelegal.com anush…" at bounding box center [542, 191] width 502 height 801
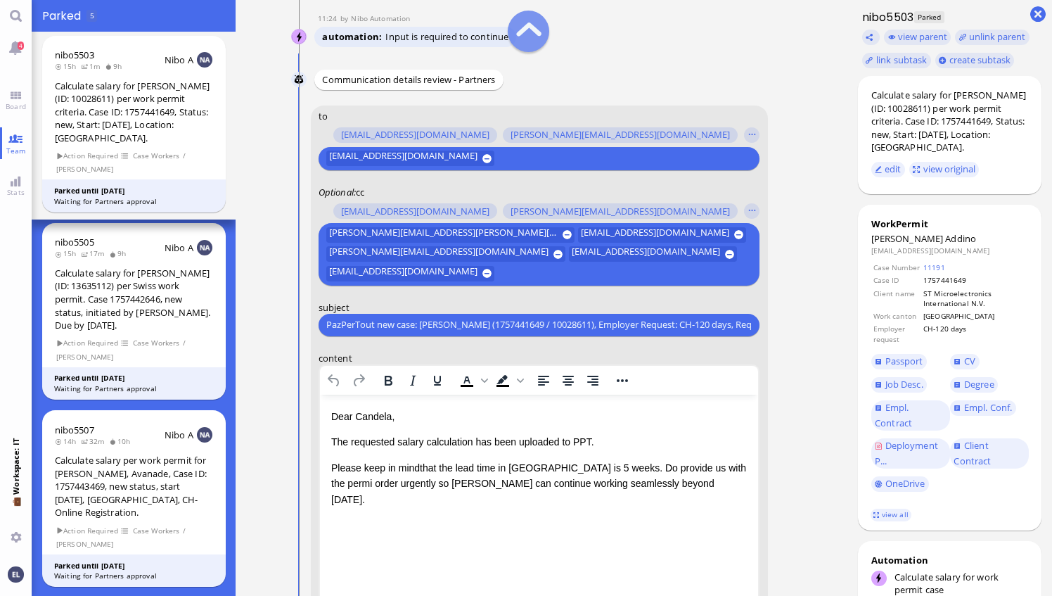
scroll to position [-422, 0]
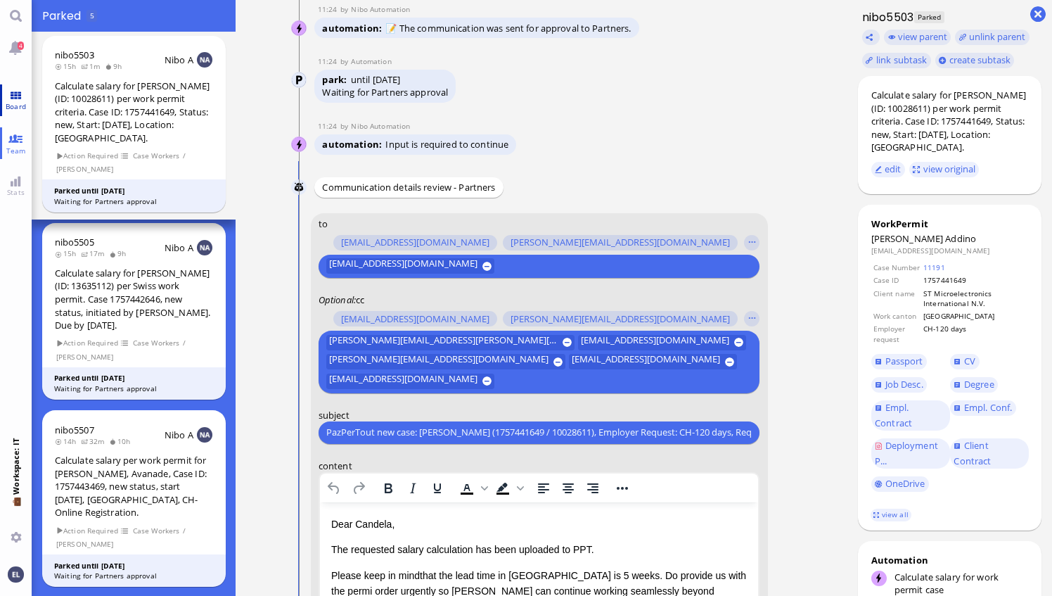
click at [20, 93] on link "Board" at bounding box center [16, 100] width 32 height 32
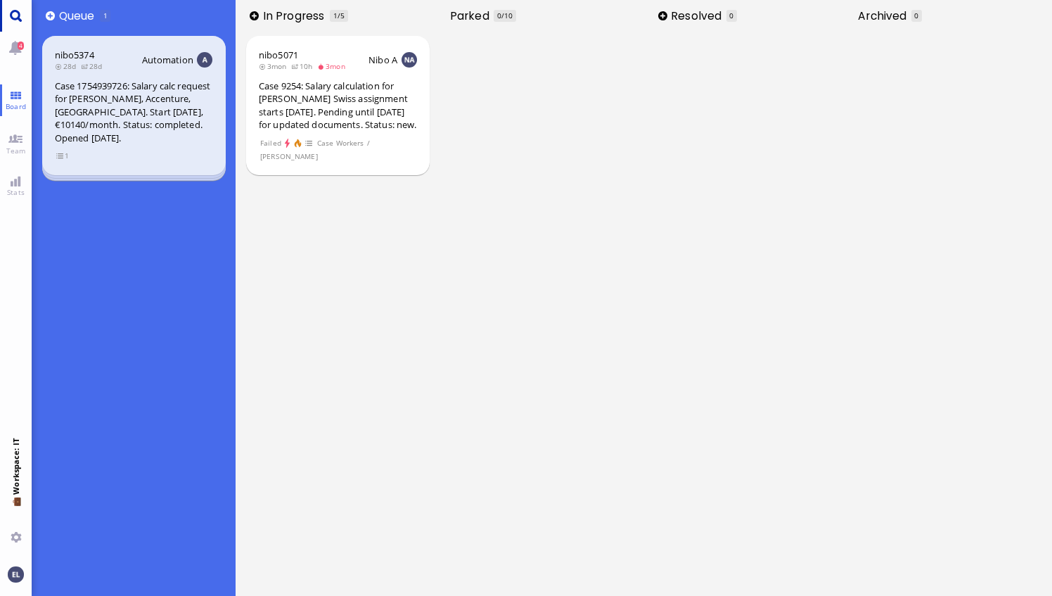
click at [23, 17] on link "Main menu" at bounding box center [16, 16] width 32 height 32
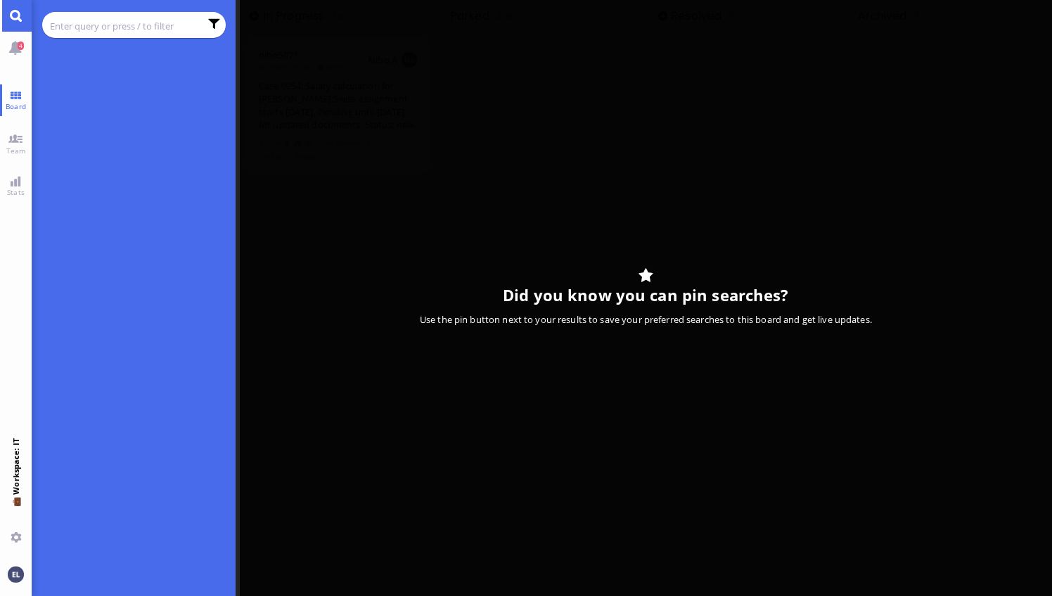
click at [110, 25] on input "text" at bounding box center [125, 25] width 150 height 15
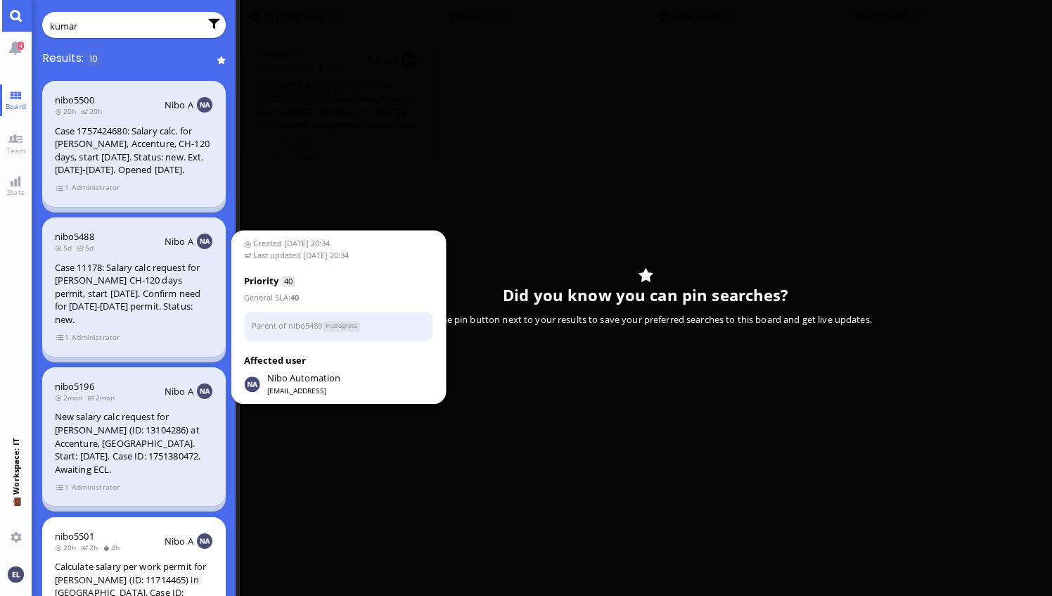
type input "kumar"
click at [158, 312] on div "Case 11178: Salary calc request for Ashutosh Kumar's CH-120 days permit, start …" at bounding box center [134, 293] width 158 height 65
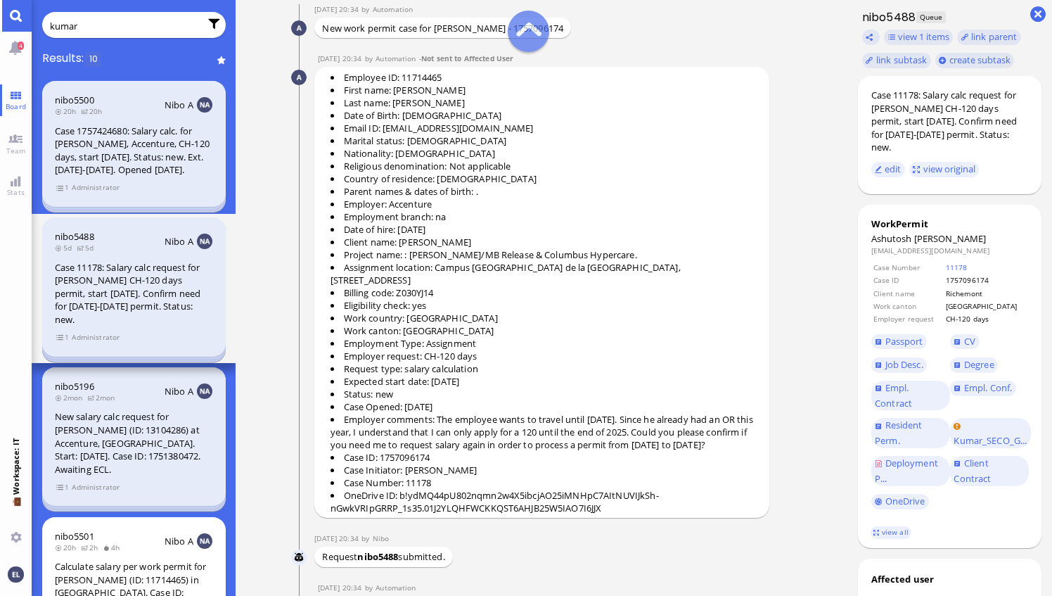
scroll to position [-184, 0]
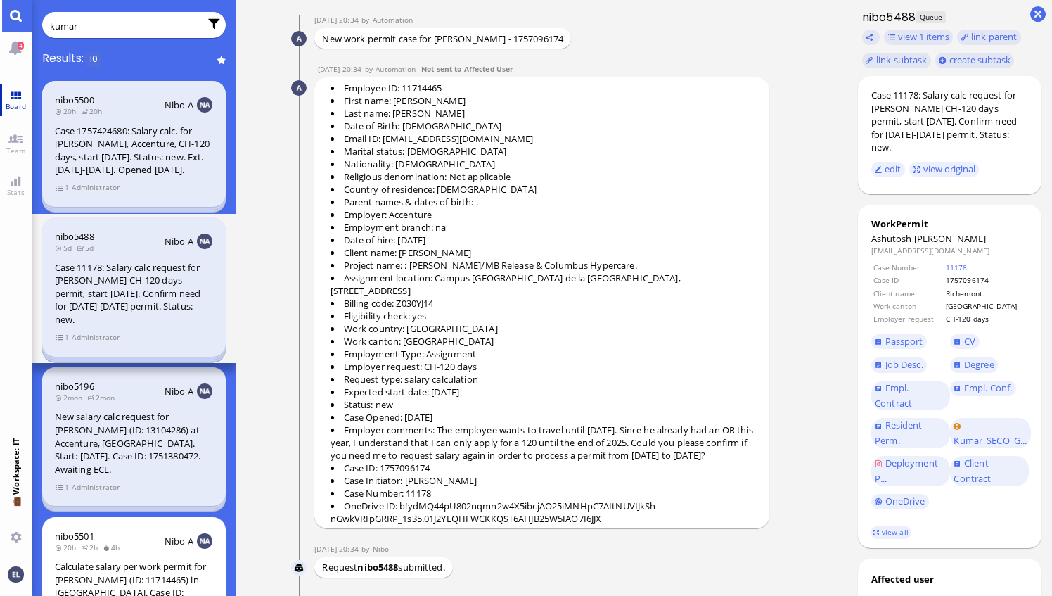
click at [15, 100] on link "Board" at bounding box center [16, 100] width 32 height 32
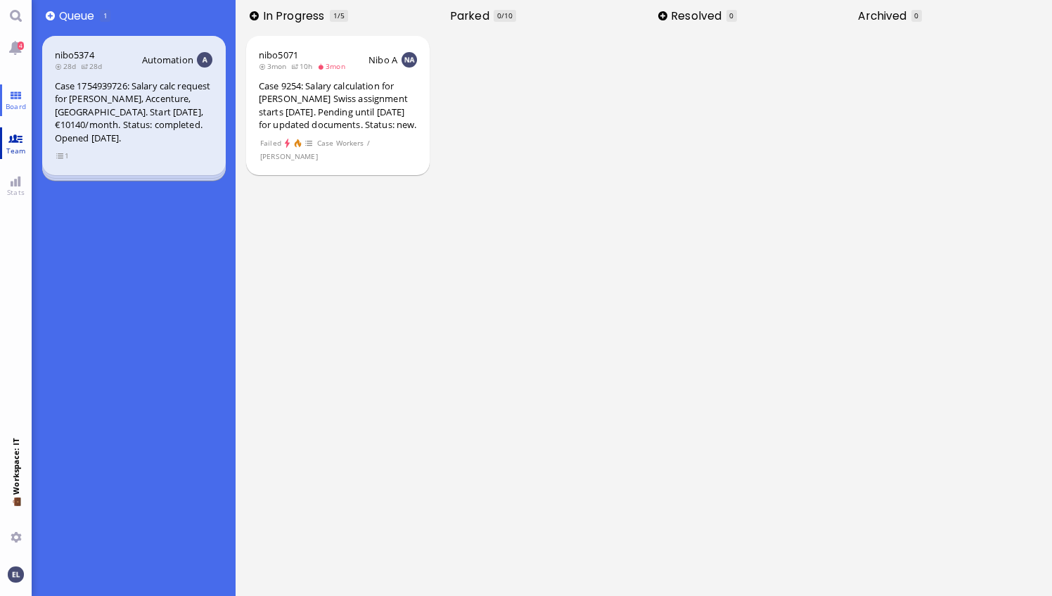
click at [17, 137] on link "Team" at bounding box center [16, 143] width 32 height 32
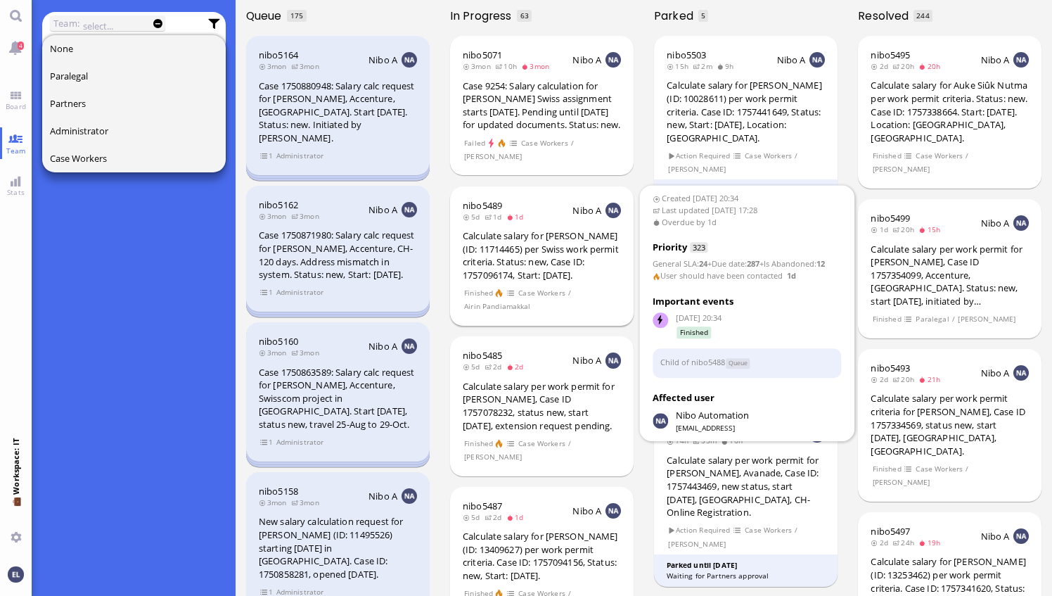
click at [508, 260] on div "Calculate salary for Ashutosh Kumar (ID: 11714465) per Swiss work permit criter…" at bounding box center [542, 255] width 158 height 52
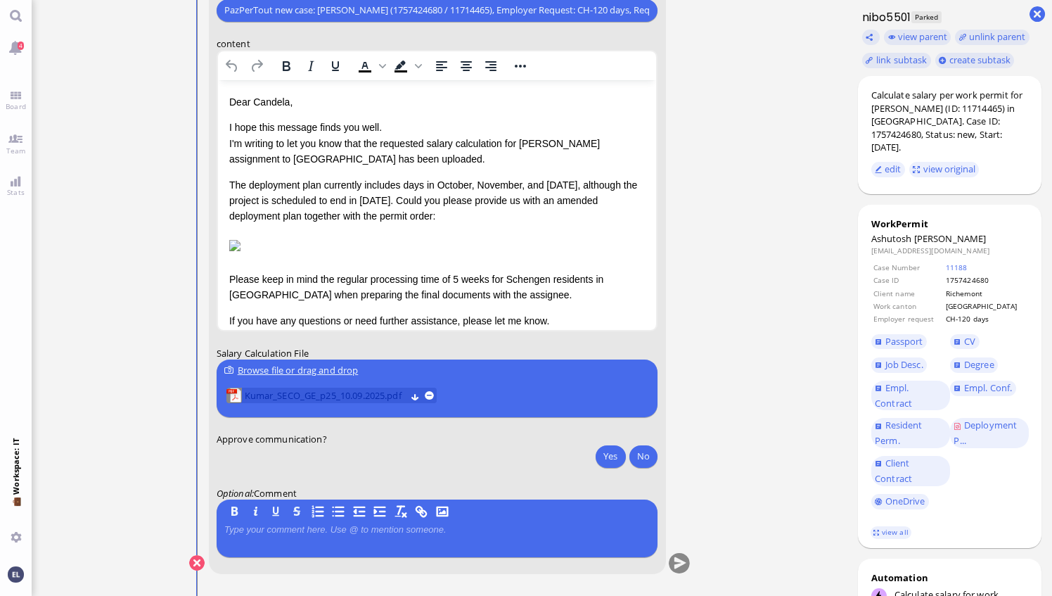
click at [365, 395] on span "Kumar_SECO_GE_p25_10.09.2025.pdf" at bounding box center [325, 395] width 161 height 15
click at [16, 96] on link "Board" at bounding box center [16, 100] width 32 height 32
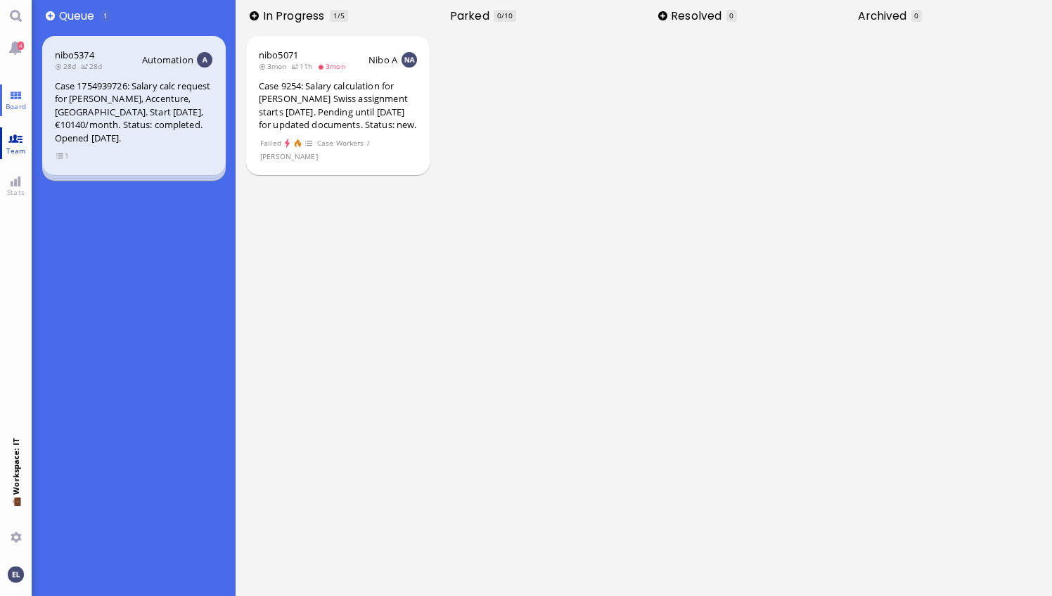
click at [18, 139] on link "Team" at bounding box center [16, 143] width 32 height 32
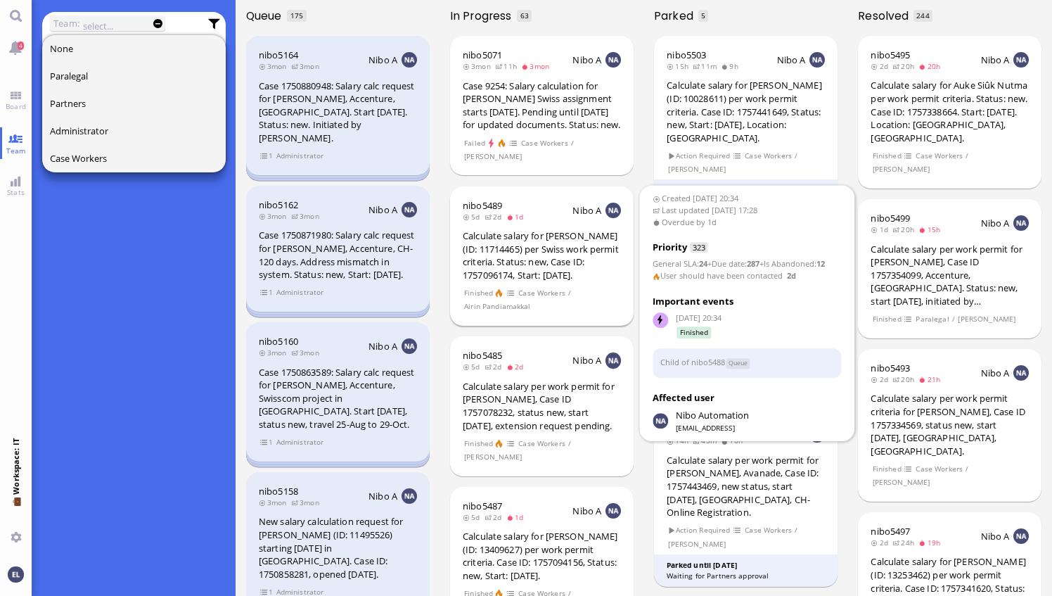
click at [554, 246] on div "Calculate salary for [PERSON_NAME] (ID: 11714465) per Swiss work permit criteri…" at bounding box center [542, 255] width 158 height 52
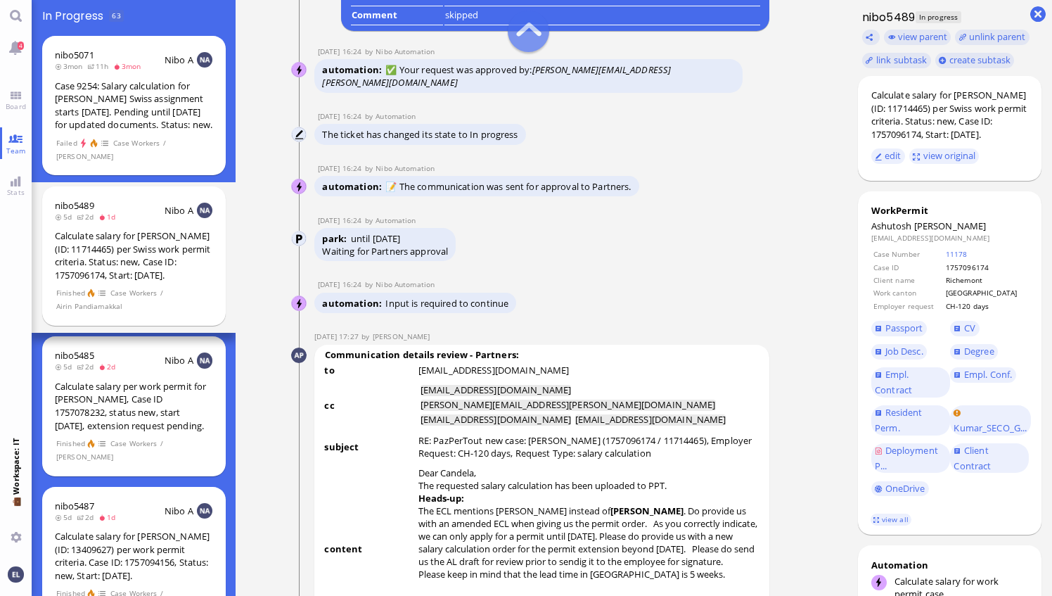
scroll to position [-1265, 0]
